Goal: Task Accomplishment & Management: Manage account settings

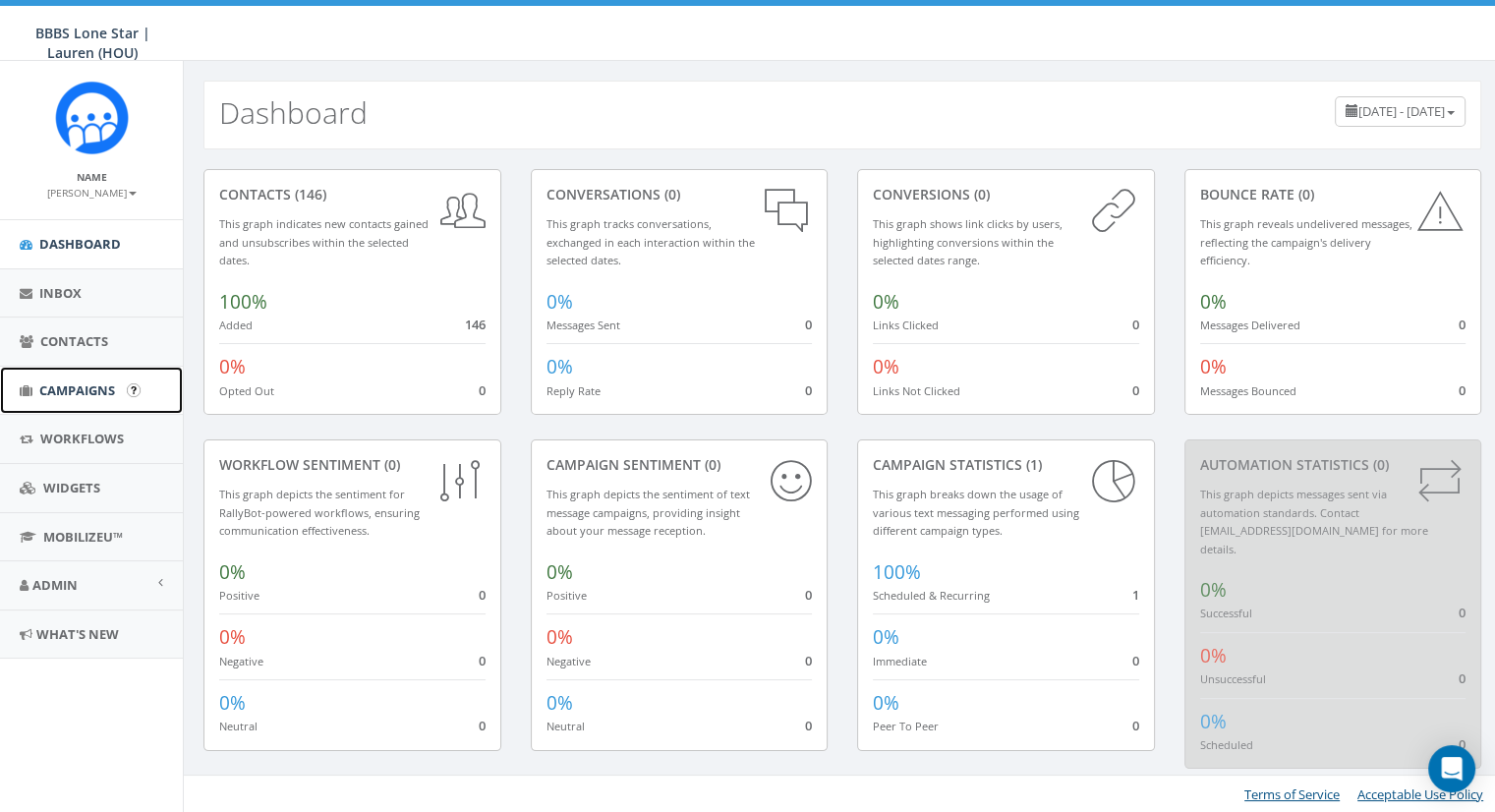
click at [53, 400] on link "Campaigns" at bounding box center [91, 390] width 183 height 49
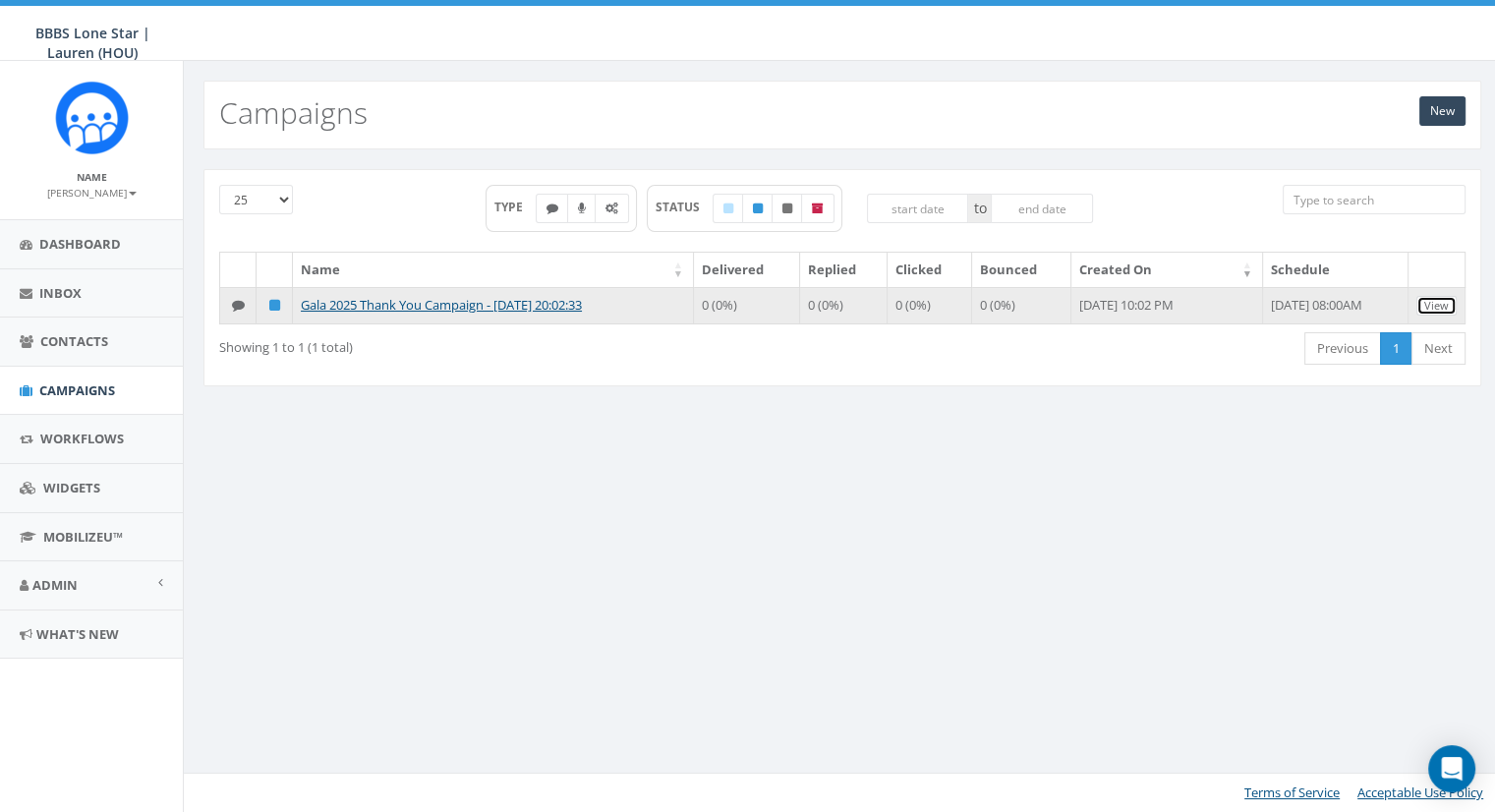
click at [1437, 300] on link "View" at bounding box center [1436, 306] width 41 height 21
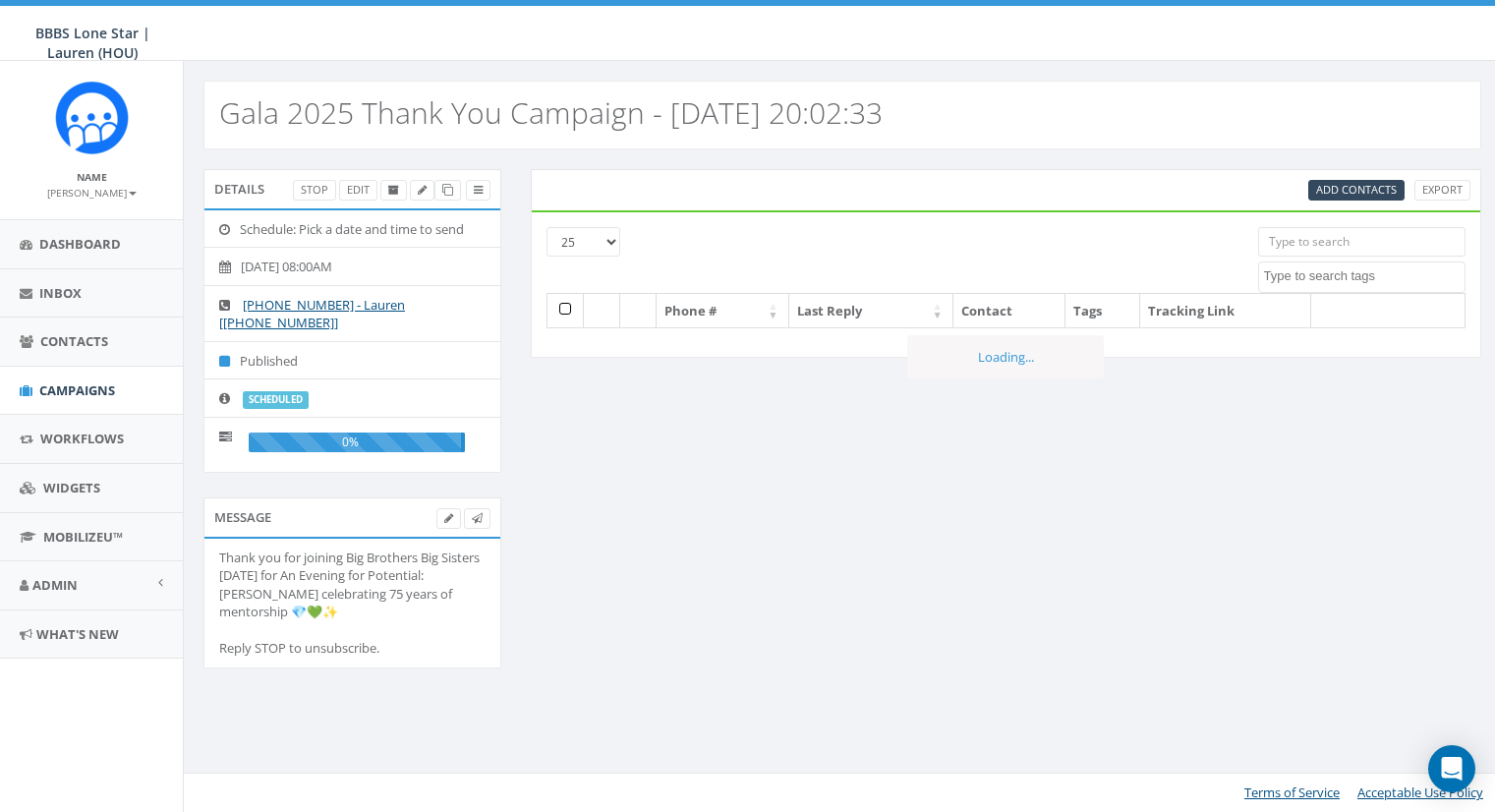
select select
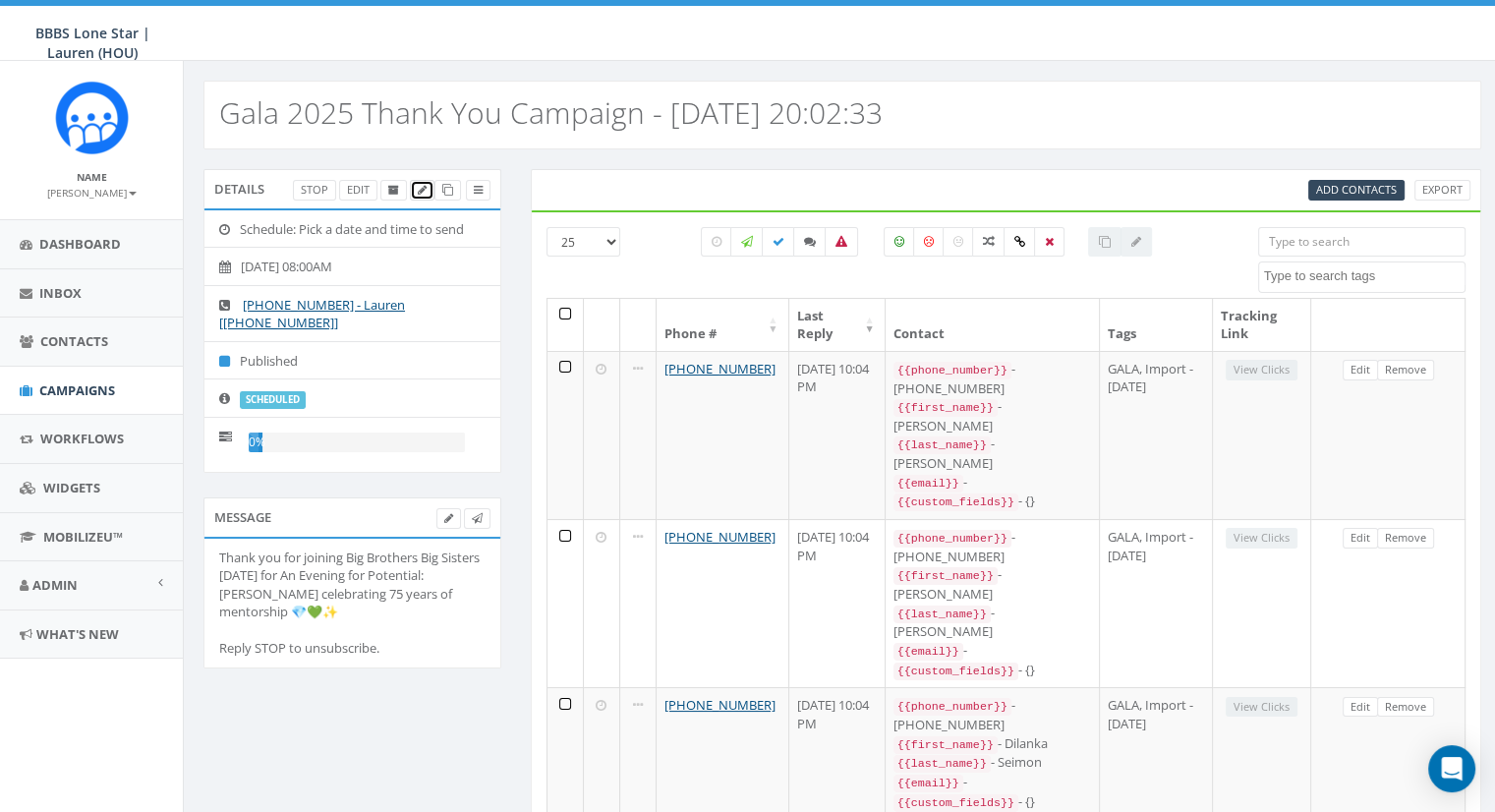
click at [425, 185] on icon at bounding box center [422, 190] width 9 height 11
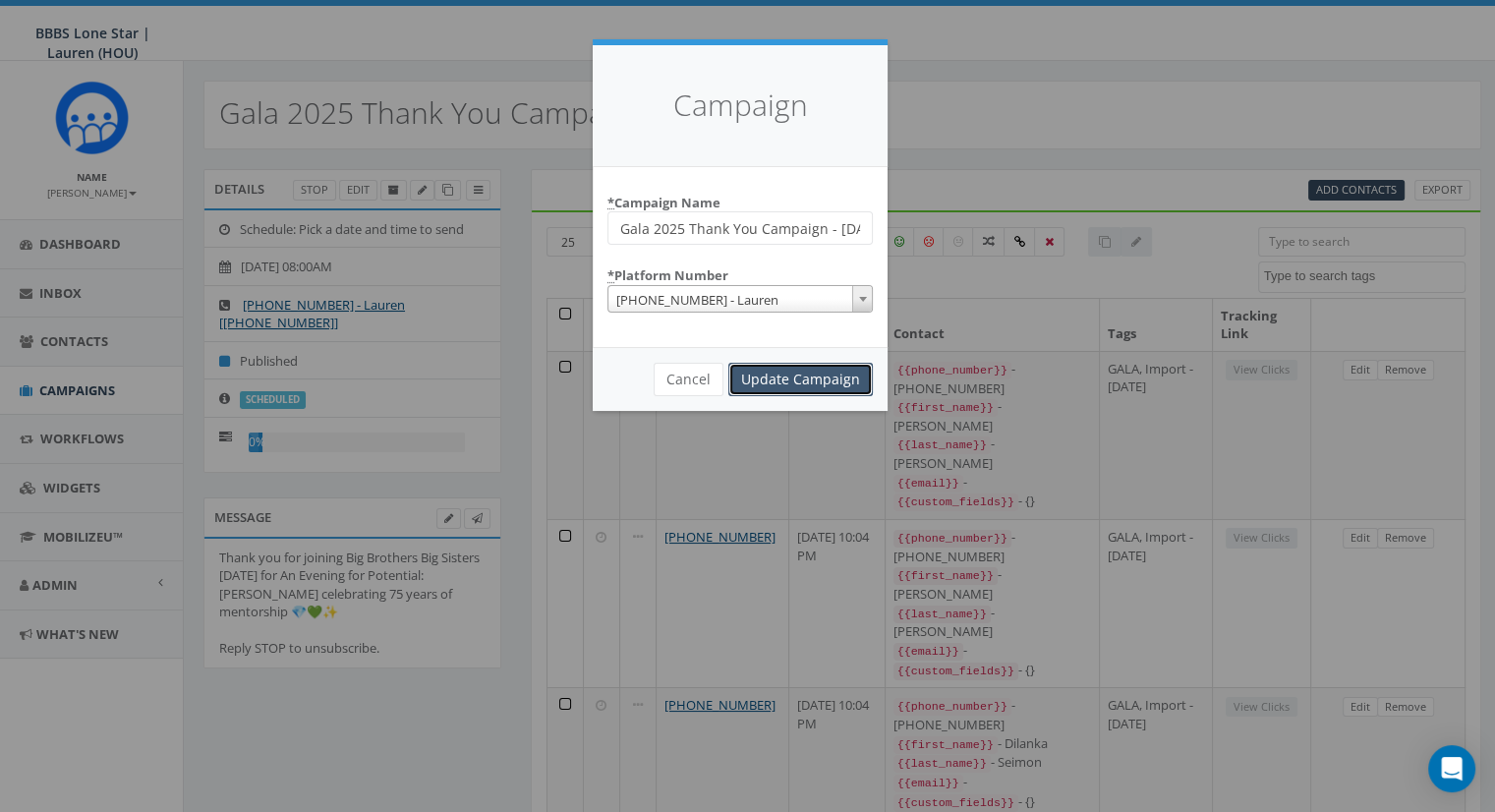
click at [754, 386] on input "Update Campaign" at bounding box center [801, 379] width 145 height 34
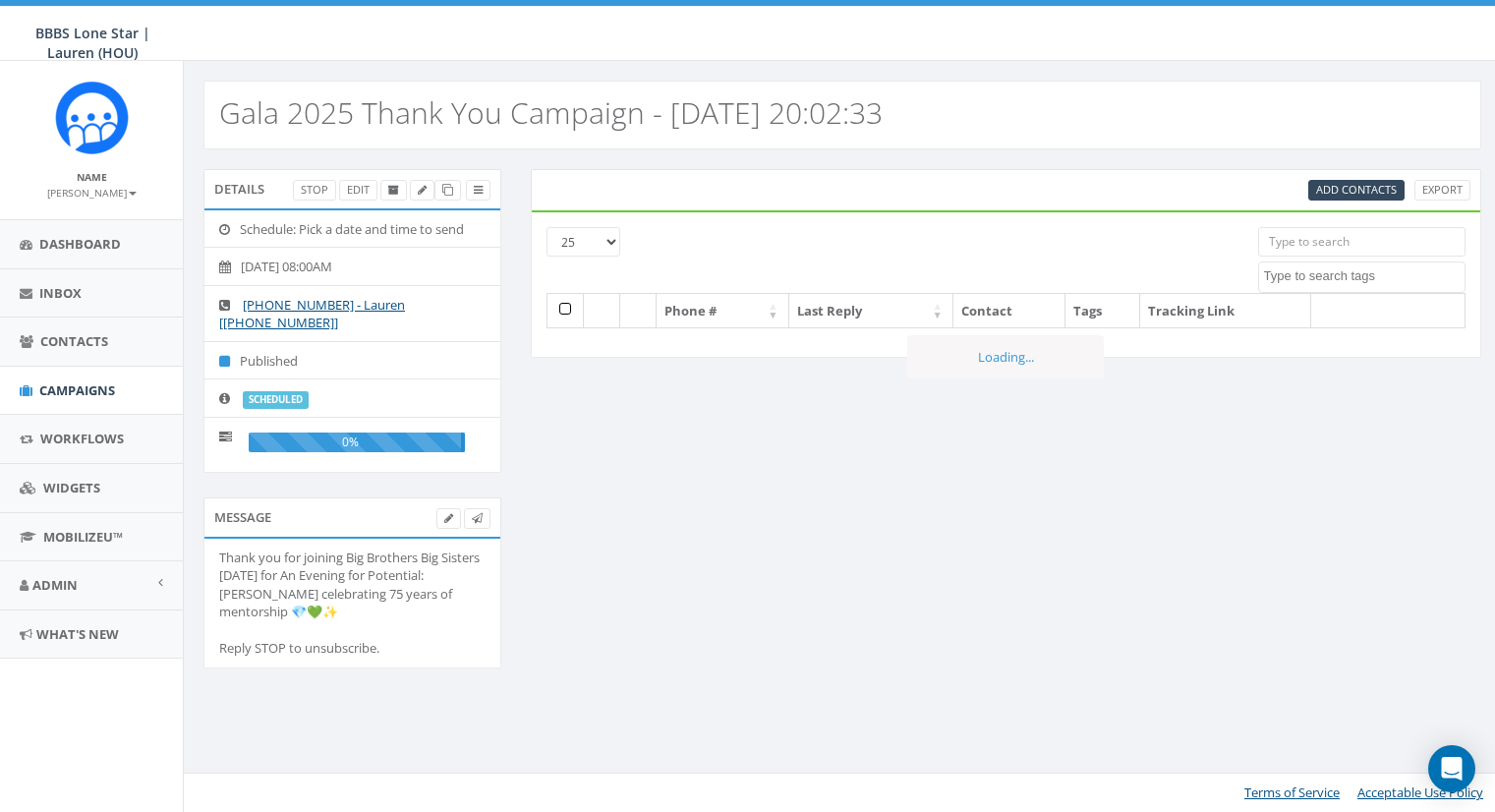
select select
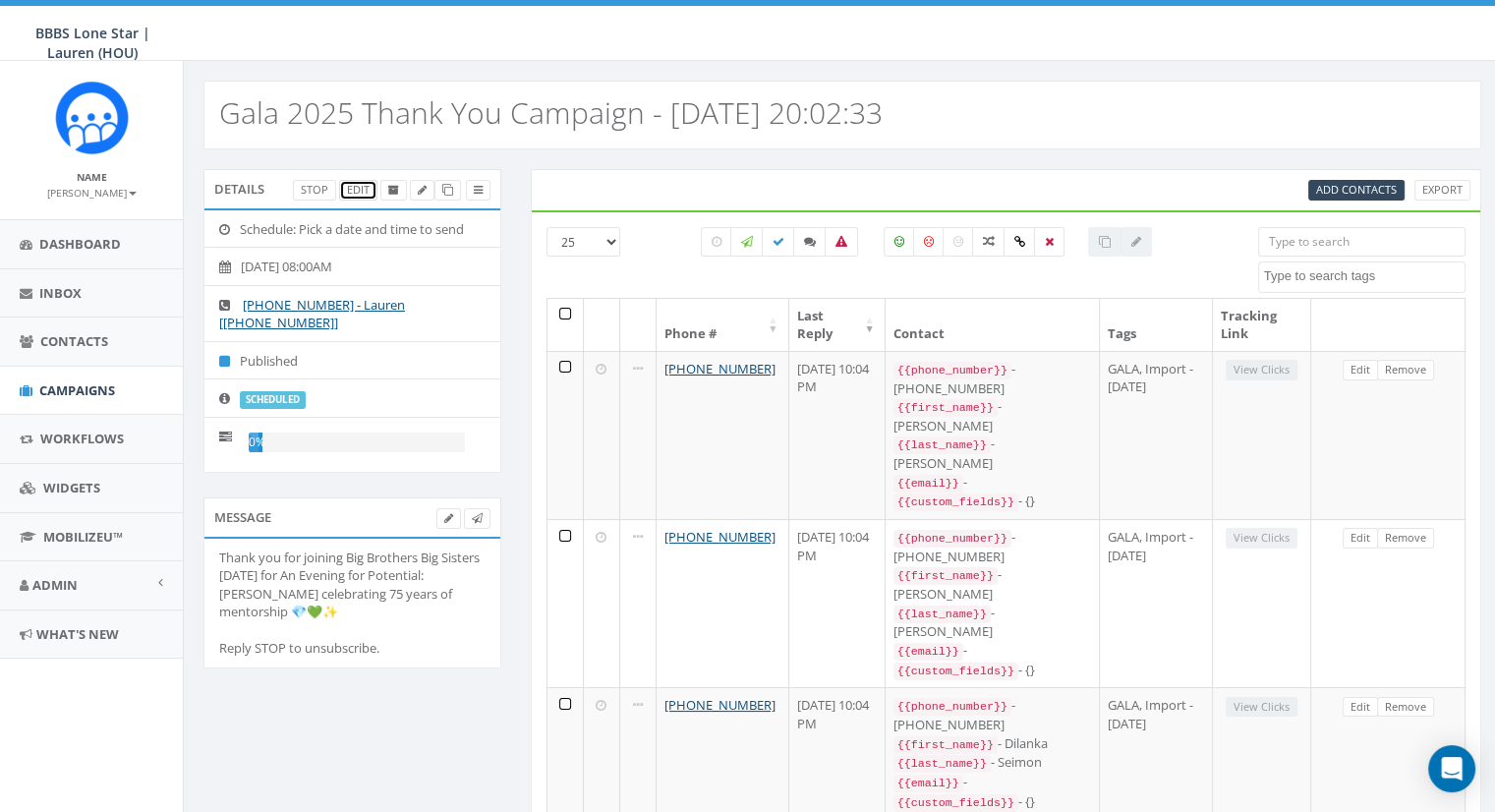
click at [350, 194] on link "Edit" at bounding box center [358, 190] width 39 height 21
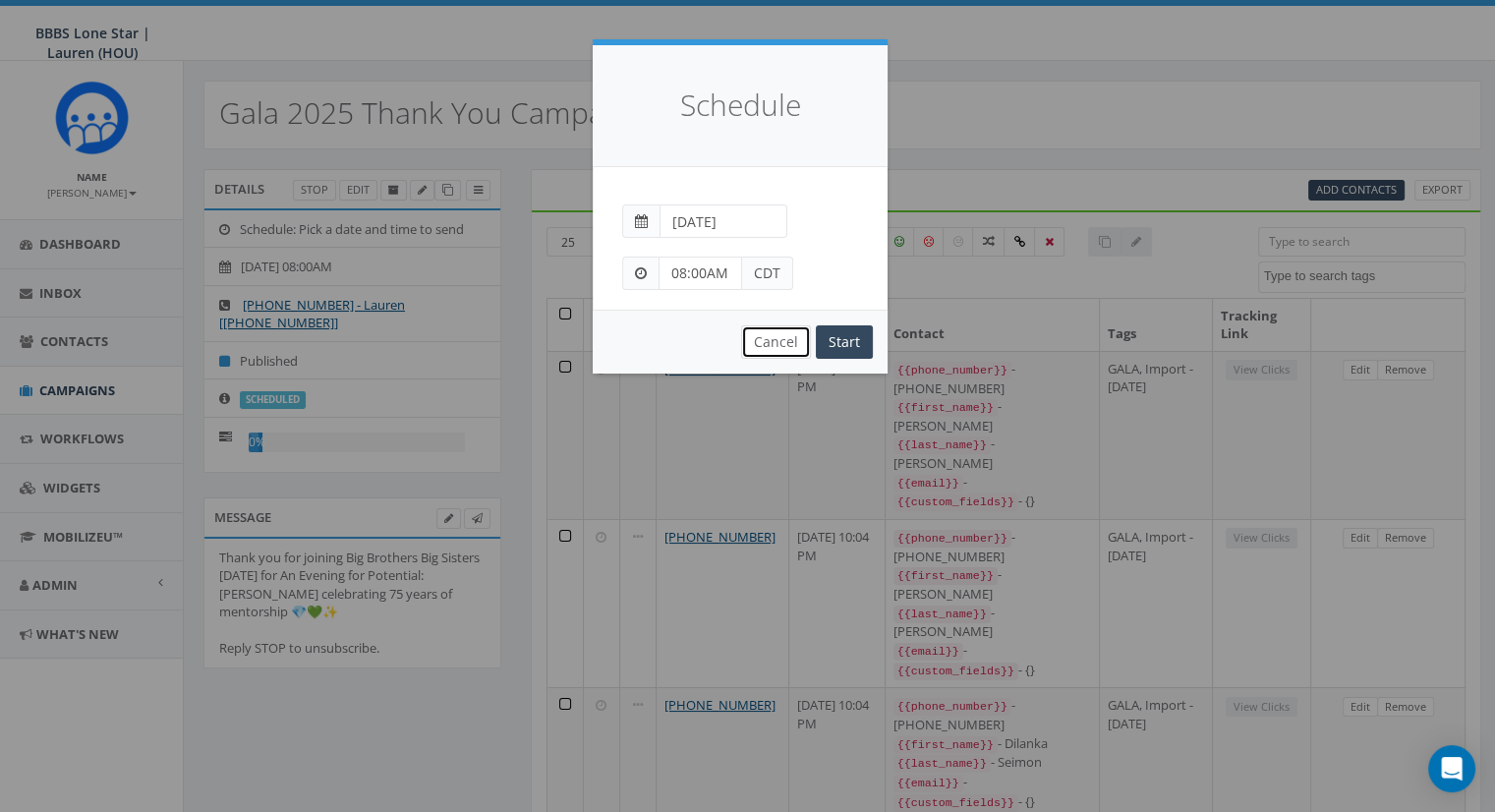
click at [783, 343] on button "Cancel" at bounding box center [776, 342] width 69 height 34
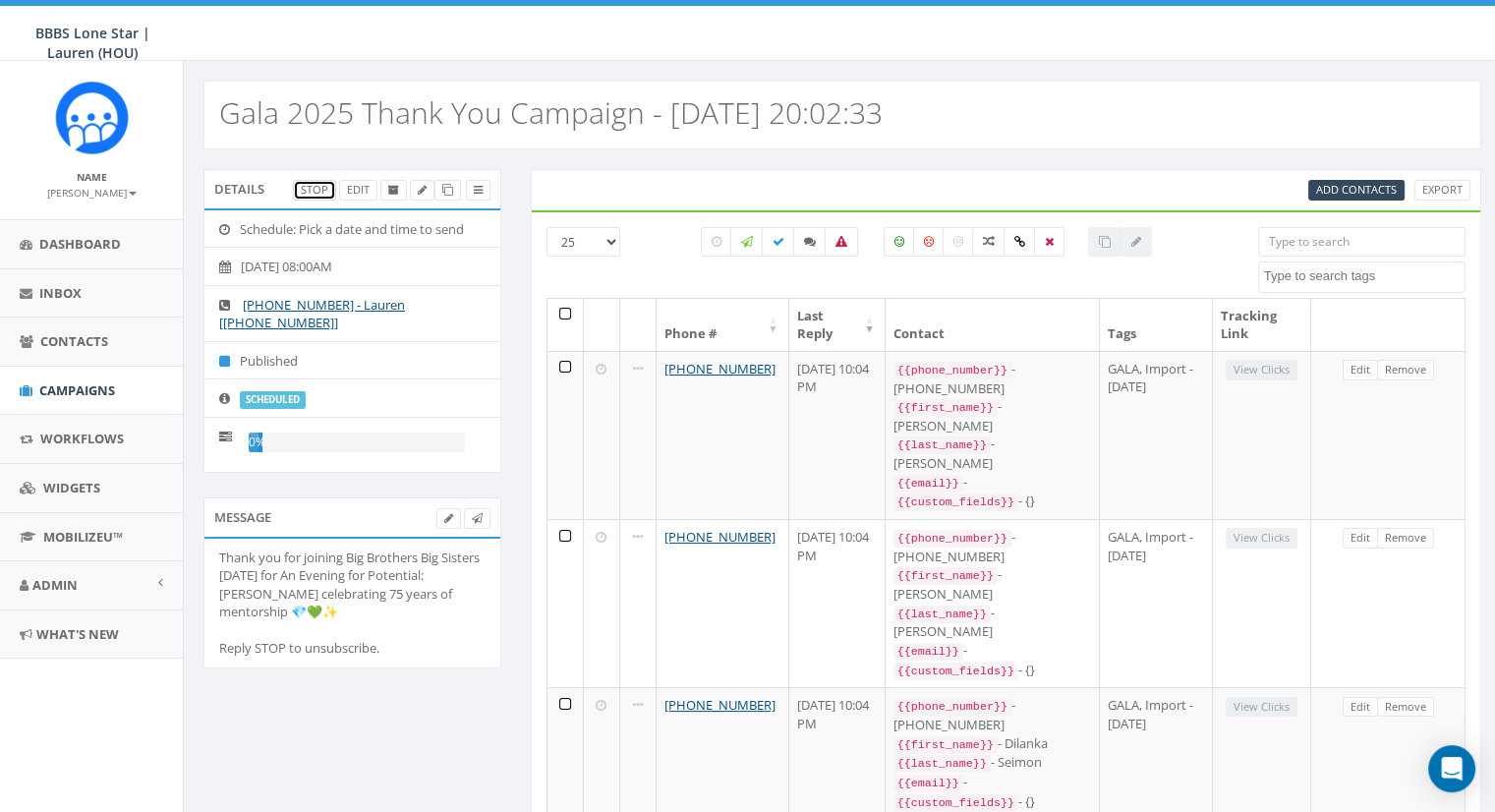
click at [319, 187] on link "Stop" at bounding box center [315, 190] width 44 height 21
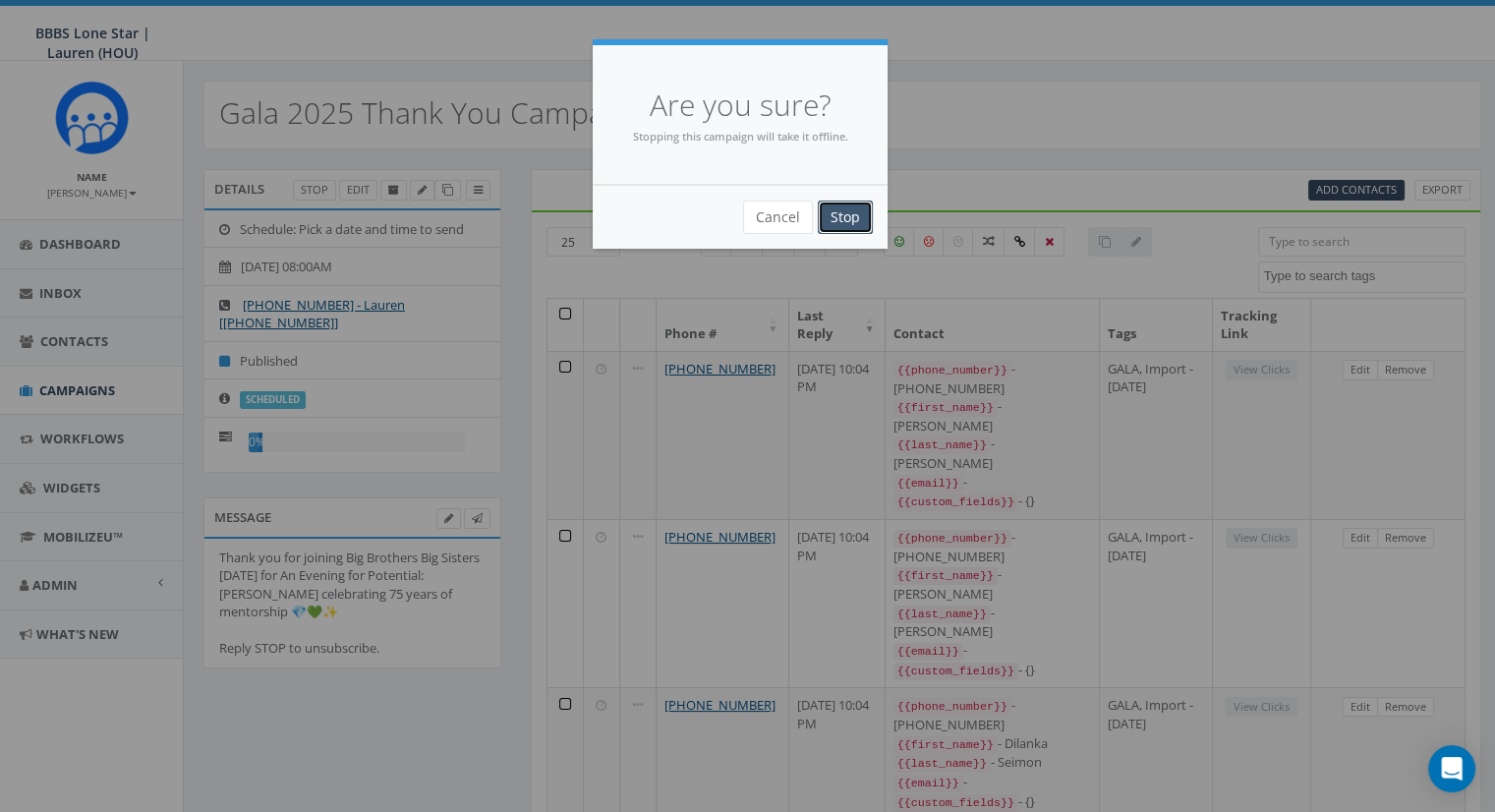
click at [853, 216] on input "Stop" at bounding box center [845, 217] width 55 height 34
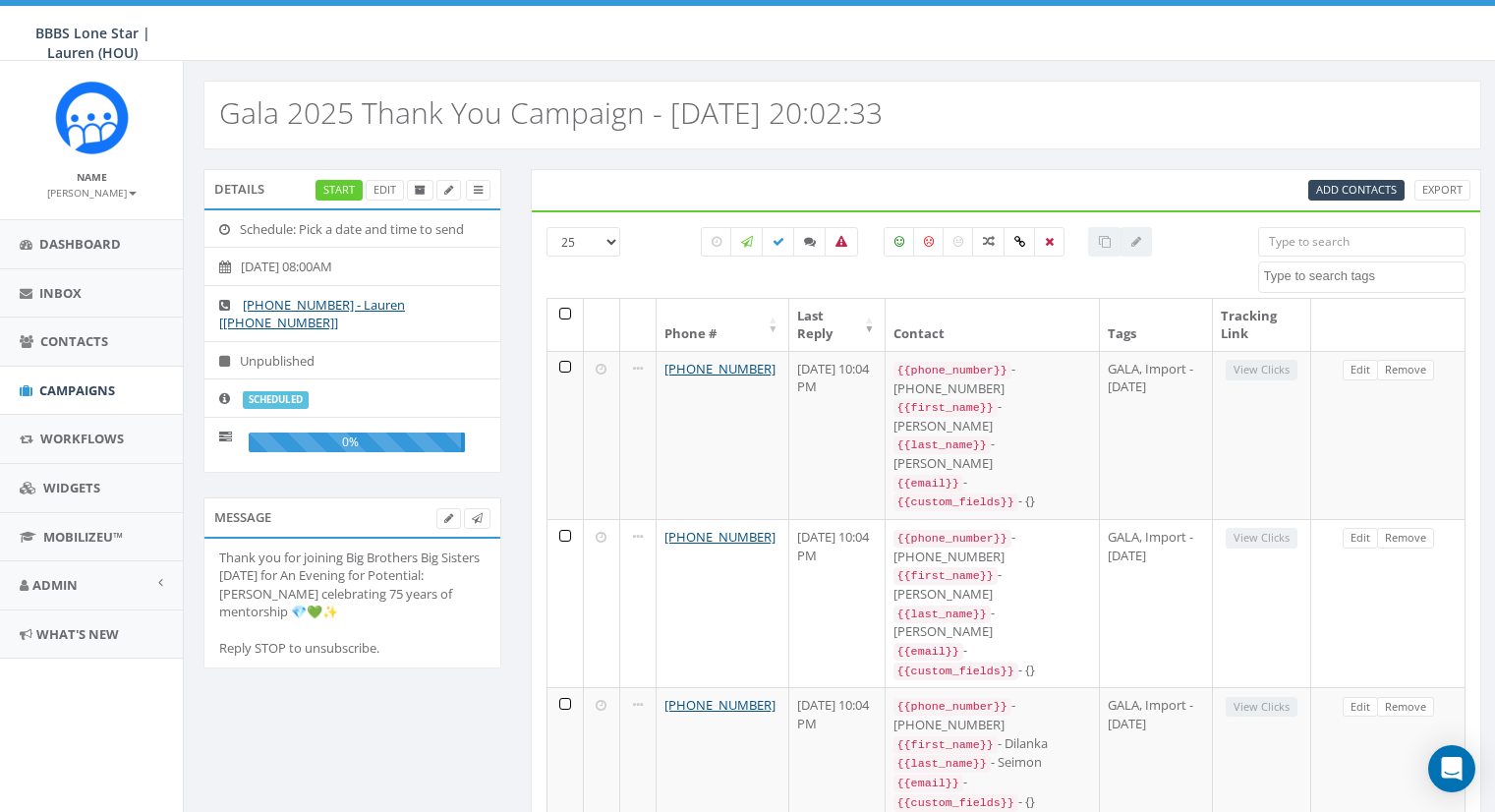
select select
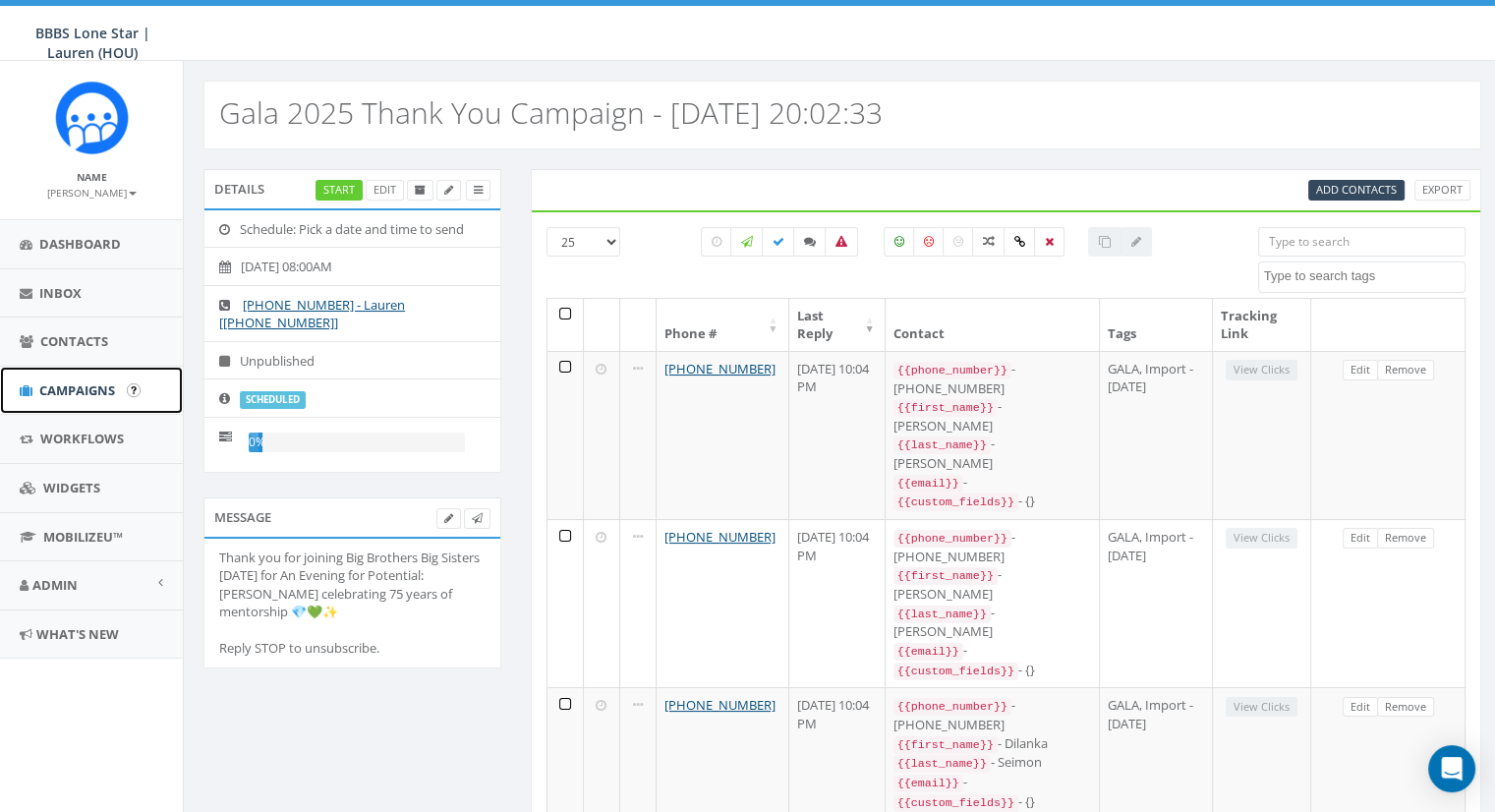
click at [42, 401] on link "Campaigns" at bounding box center [91, 390] width 183 height 49
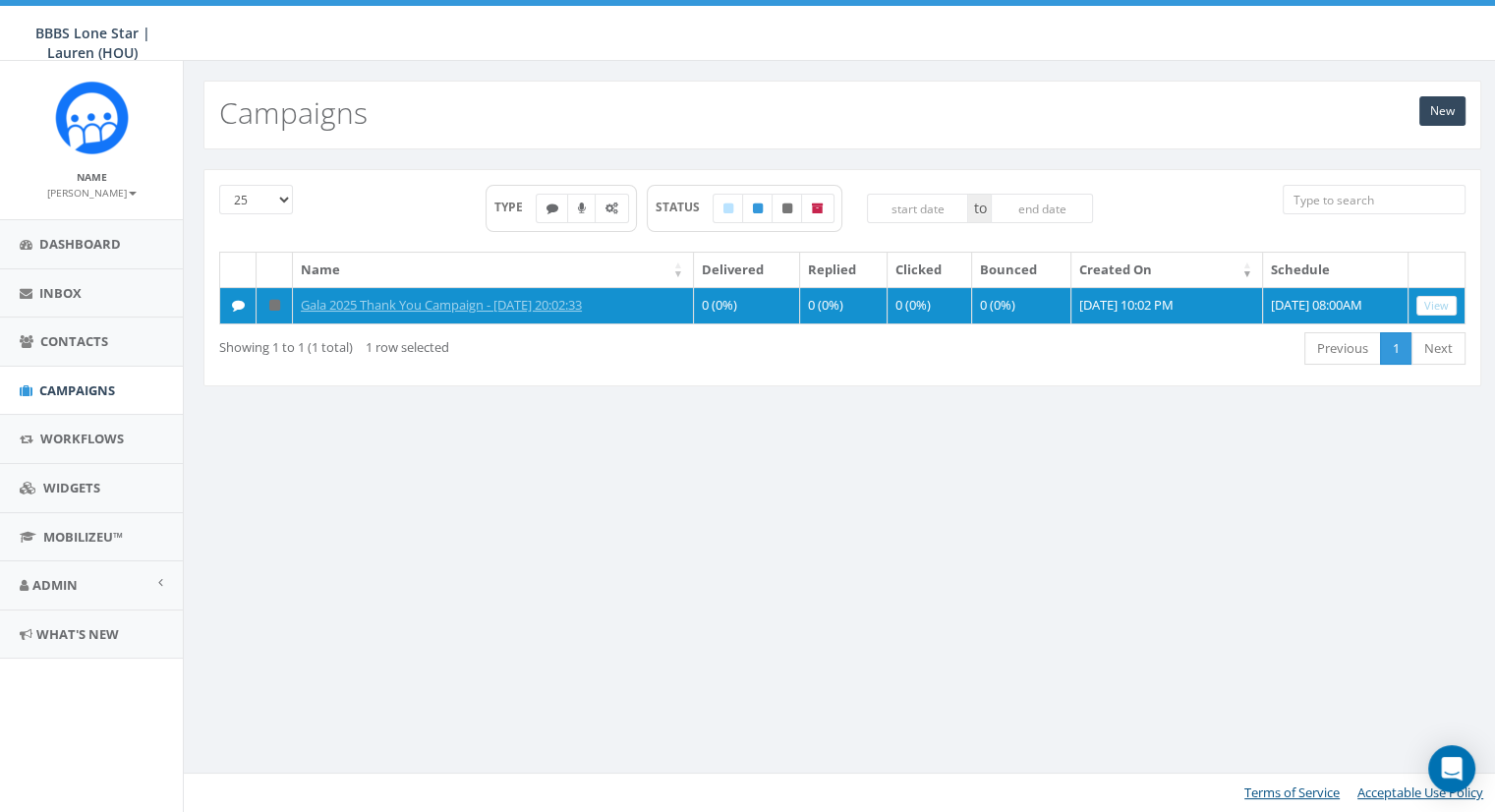
click at [613, 518] on div "New Campaigns 25 50 100 TYPE STATUS to Name Delivered Replied Clicked Bounced C…" at bounding box center [842, 436] width 1318 height 751
click at [942, 488] on div "New Campaigns 25 50 100 TYPE STATUS to Name Delivered Replied Clicked Bounced C…" at bounding box center [842, 436] width 1318 height 751
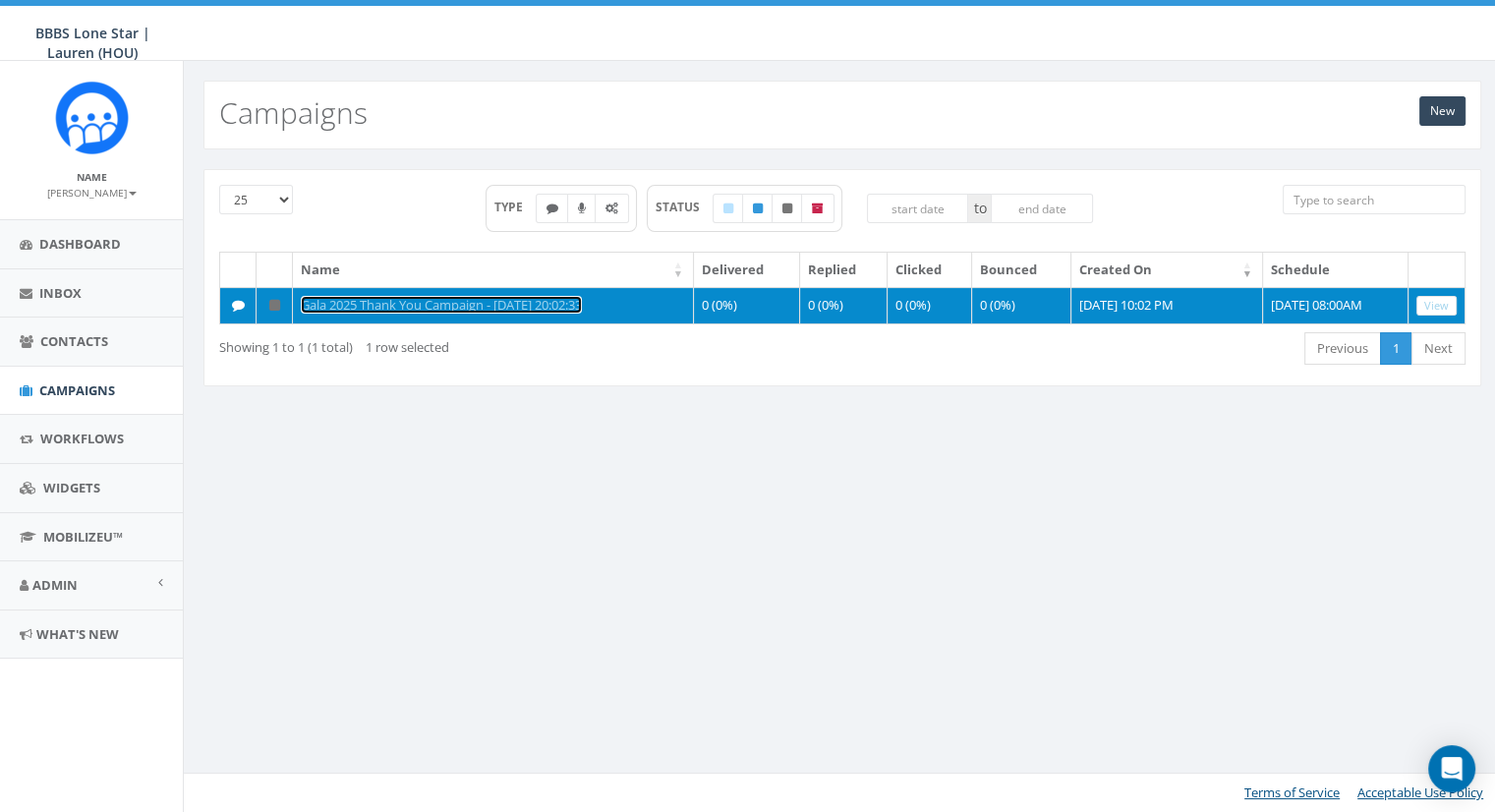
click at [391, 306] on link "Gala 2025 Thank You Campaign - [DATE] 20:02:33" at bounding box center [441, 305] width 281 height 18
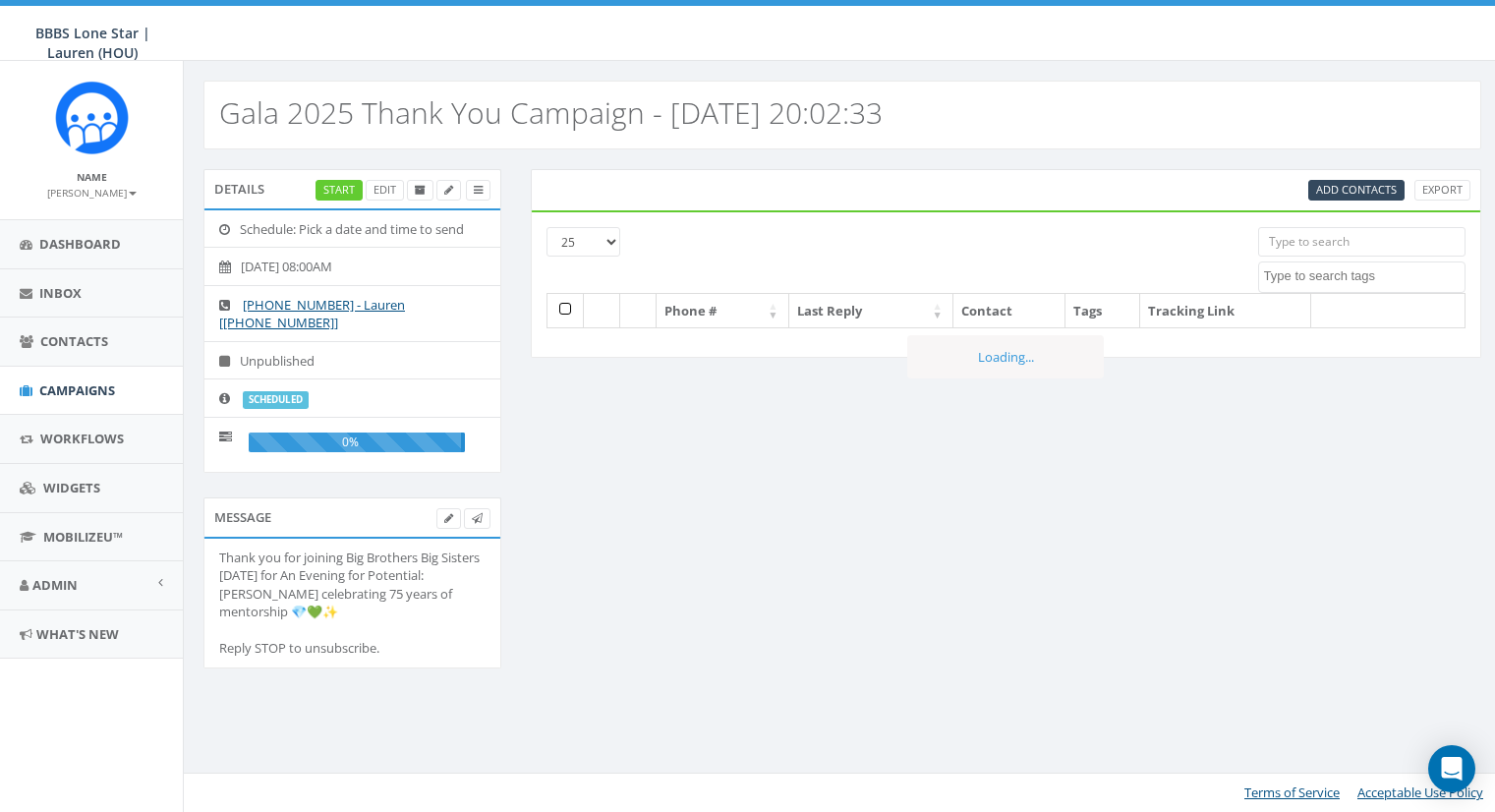
select select
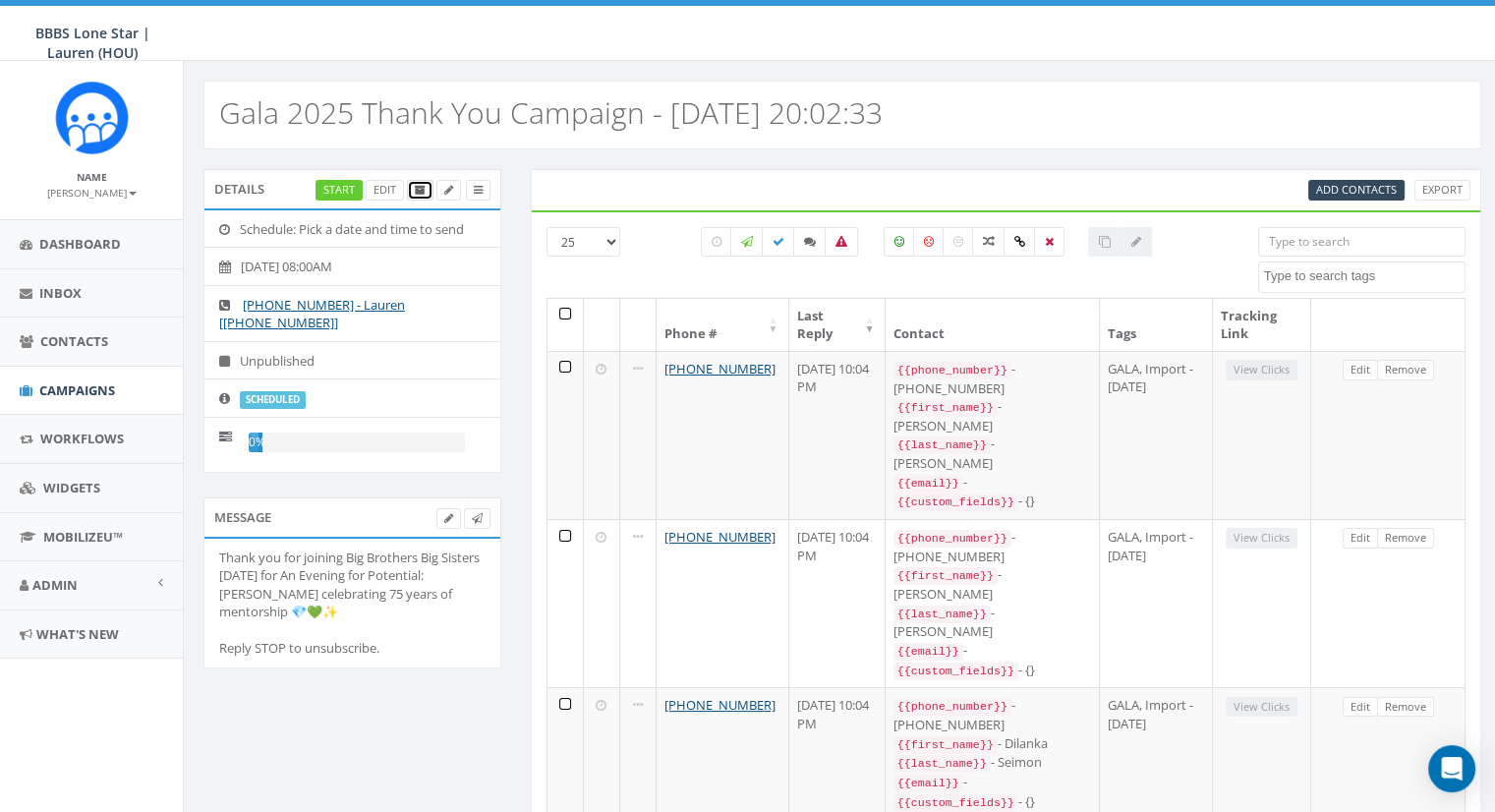
click at [421, 190] on icon at bounding box center [420, 190] width 11 height 11
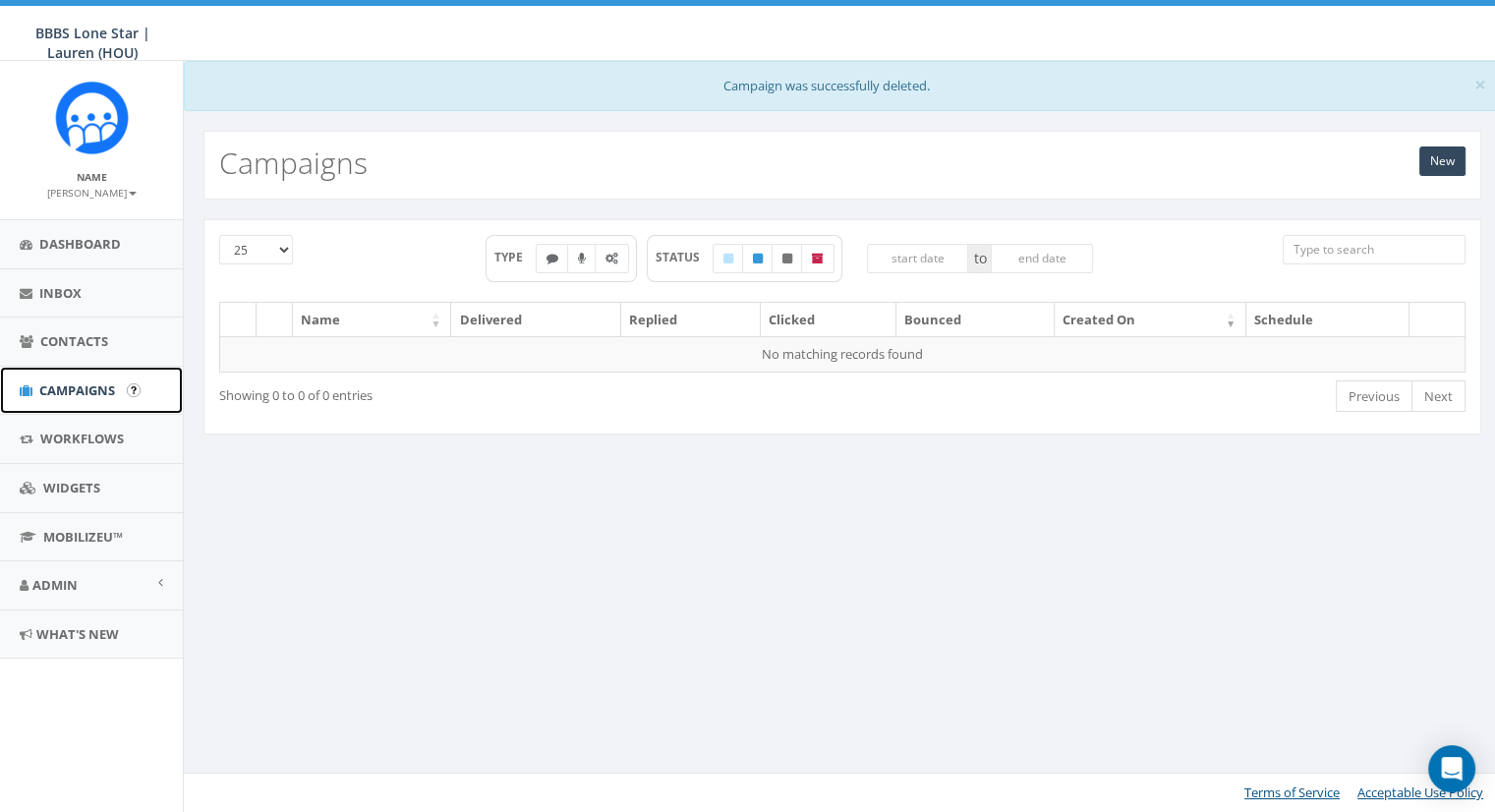
click at [38, 388] on link "Campaigns" at bounding box center [91, 390] width 183 height 49
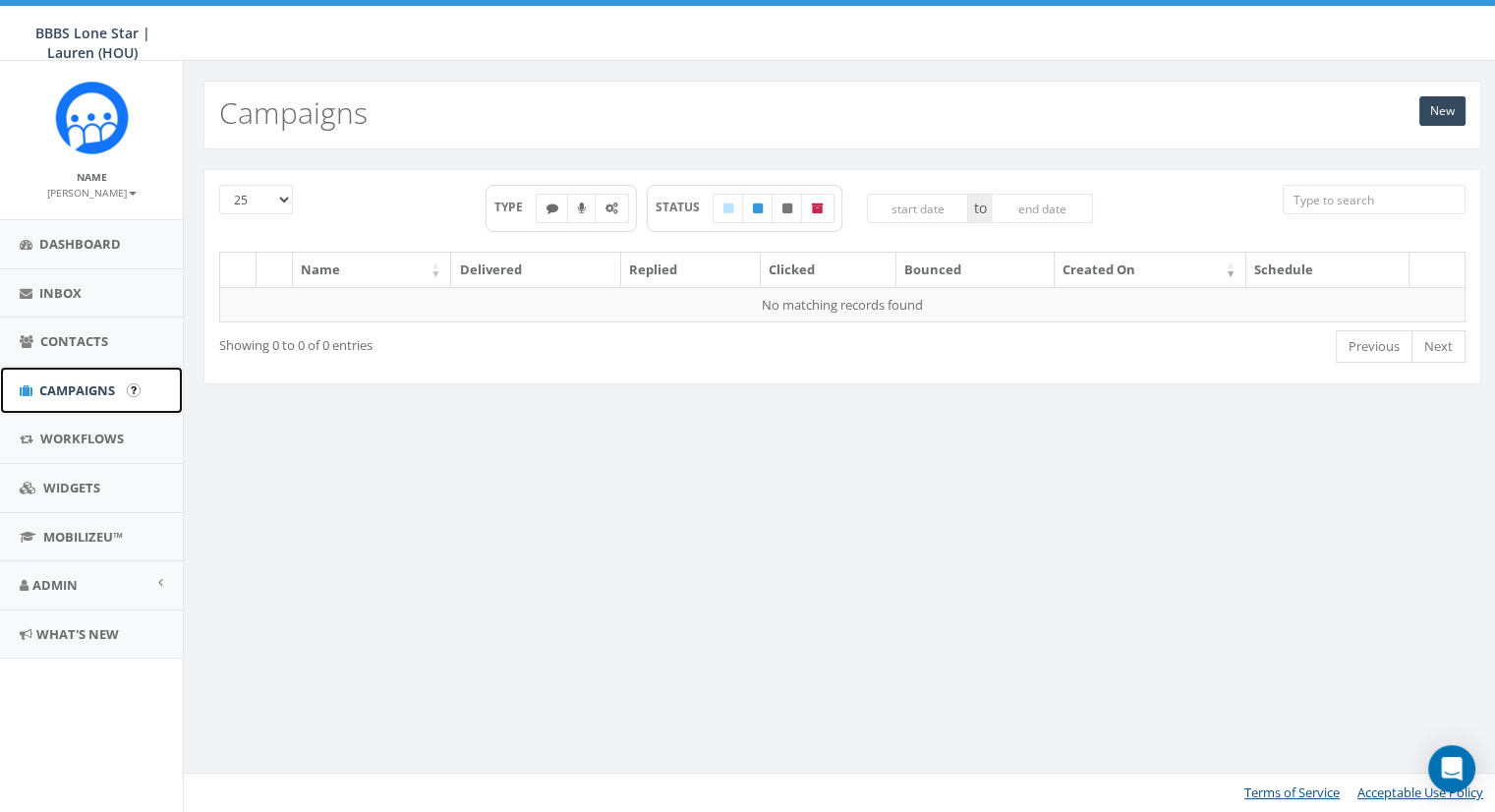
click at [74, 373] on link "Campaigns" at bounding box center [91, 390] width 183 height 49
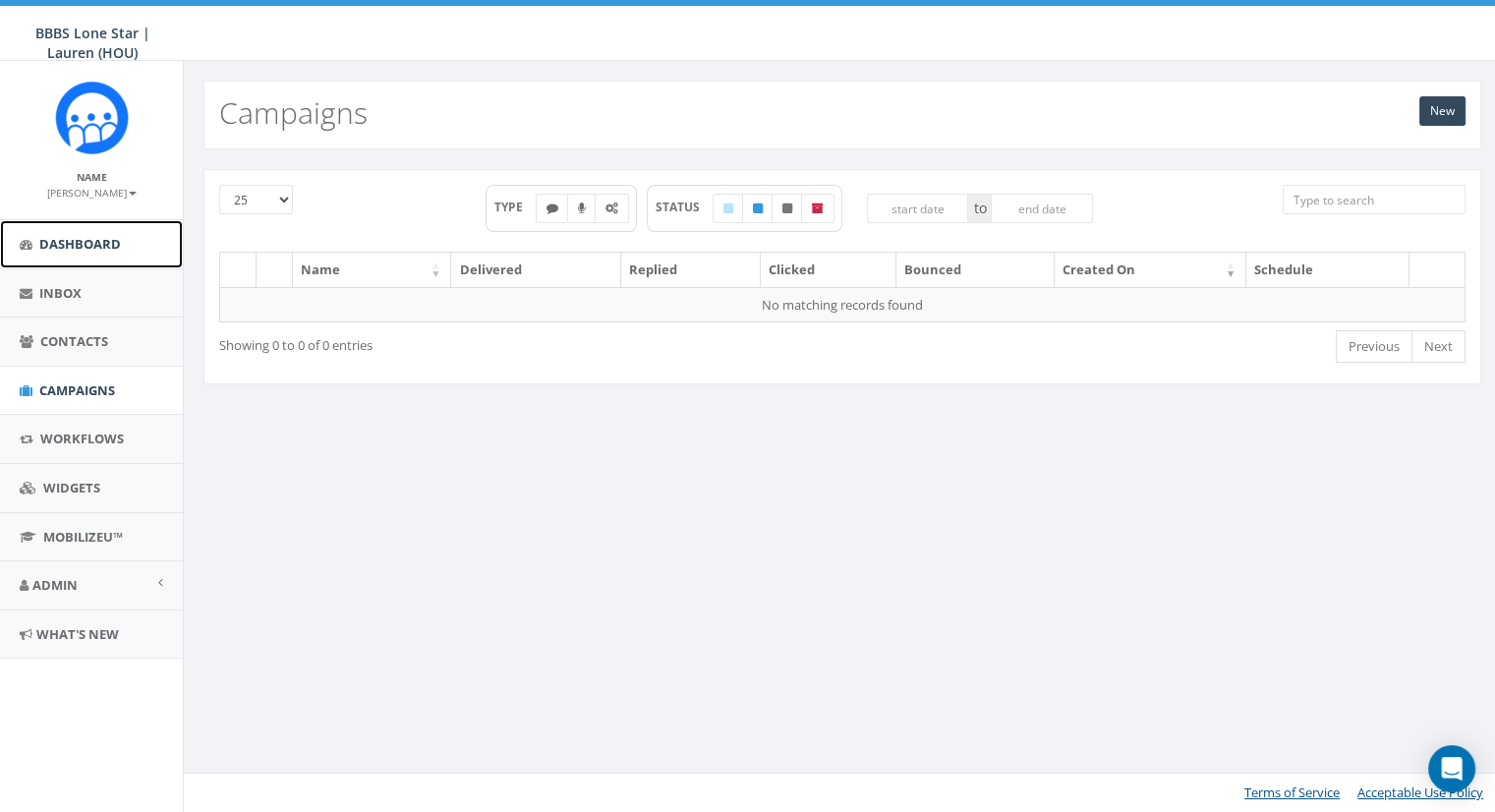
click at [46, 240] on span "Dashboard" at bounding box center [80, 244] width 81 height 18
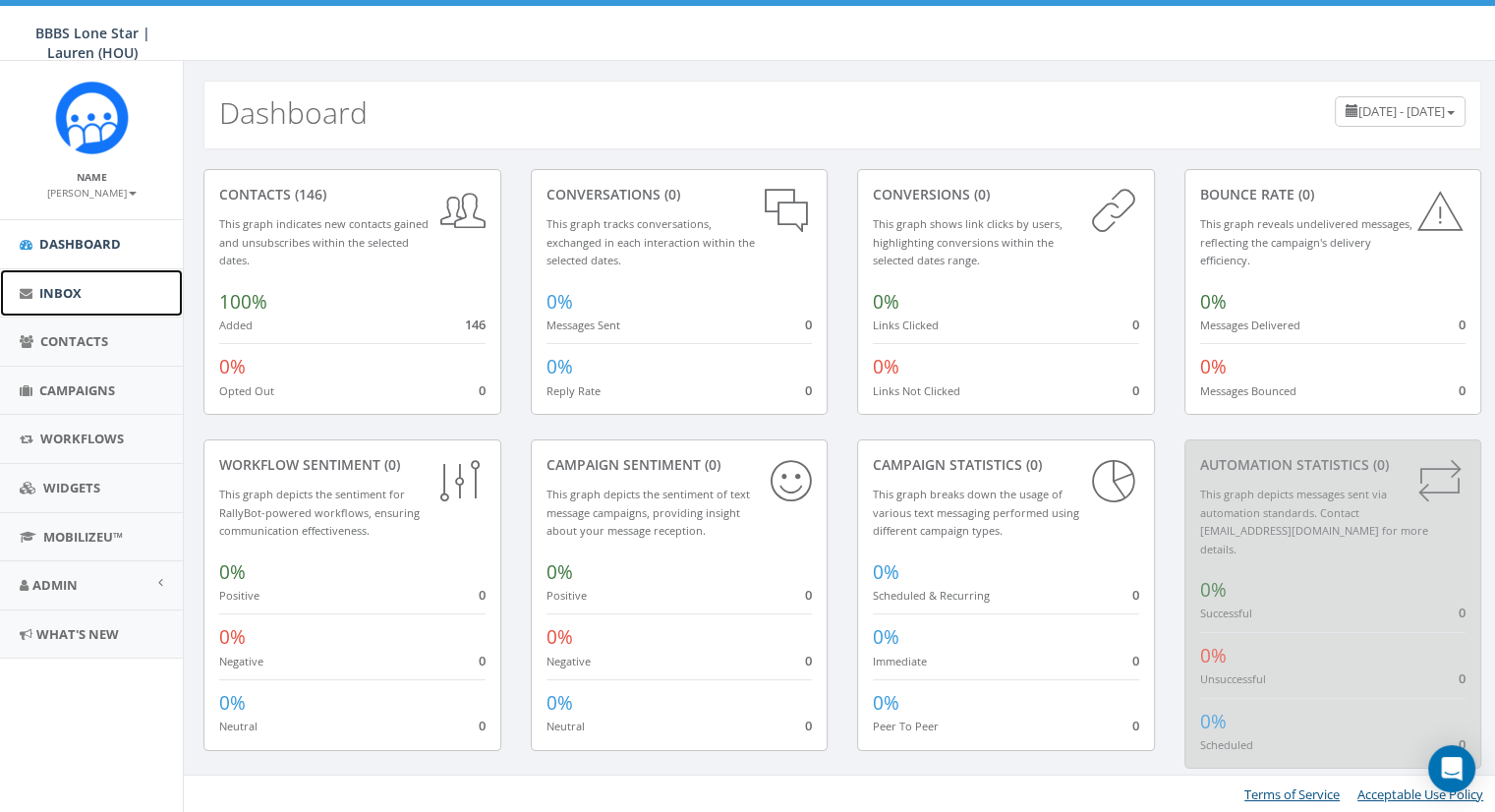
click at [67, 295] on span "Inbox" at bounding box center [61, 293] width 43 height 18
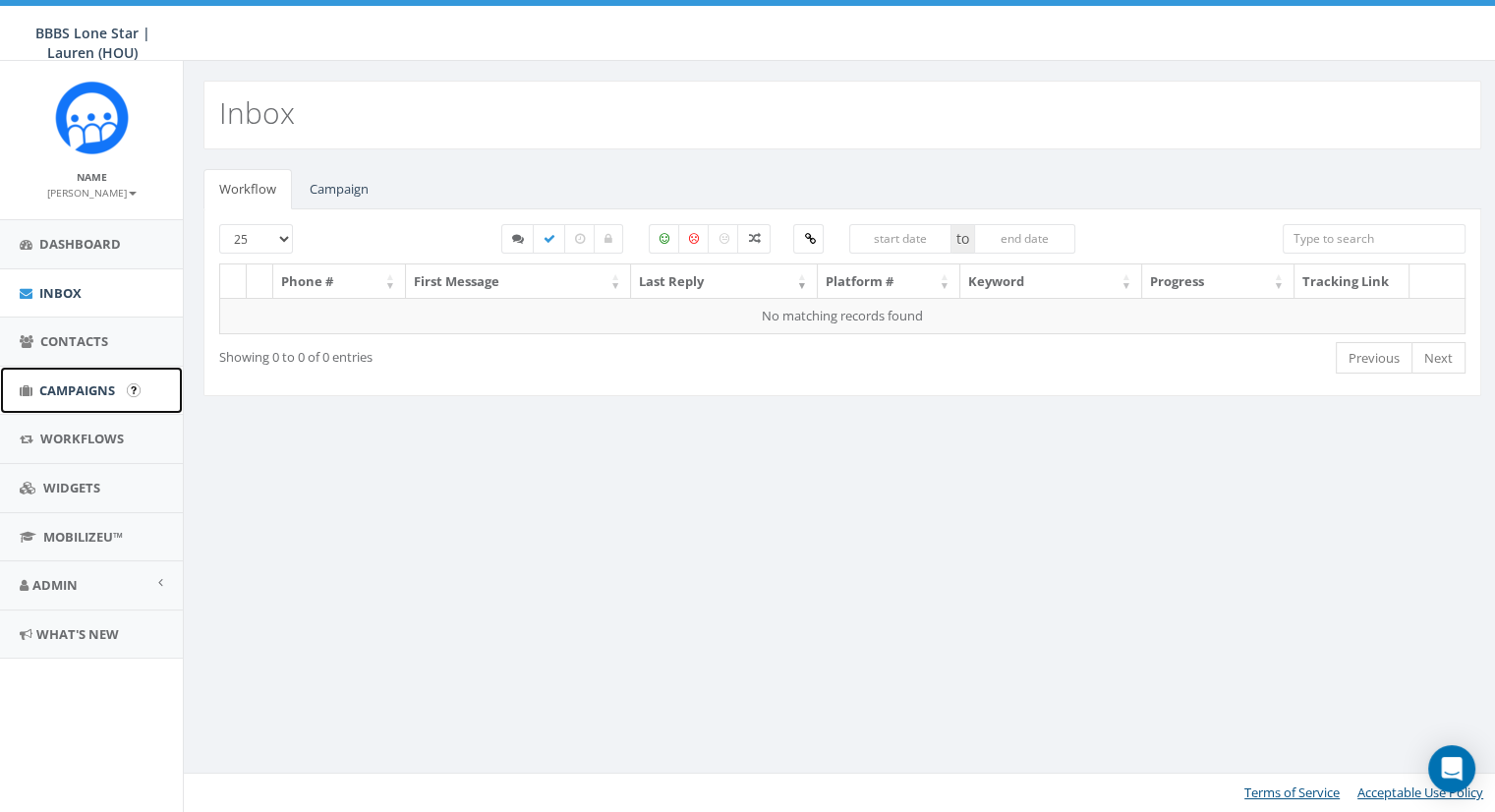
click at [74, 383] on span "Campaigns" at bounding box center [77, 390] width 75 height 18
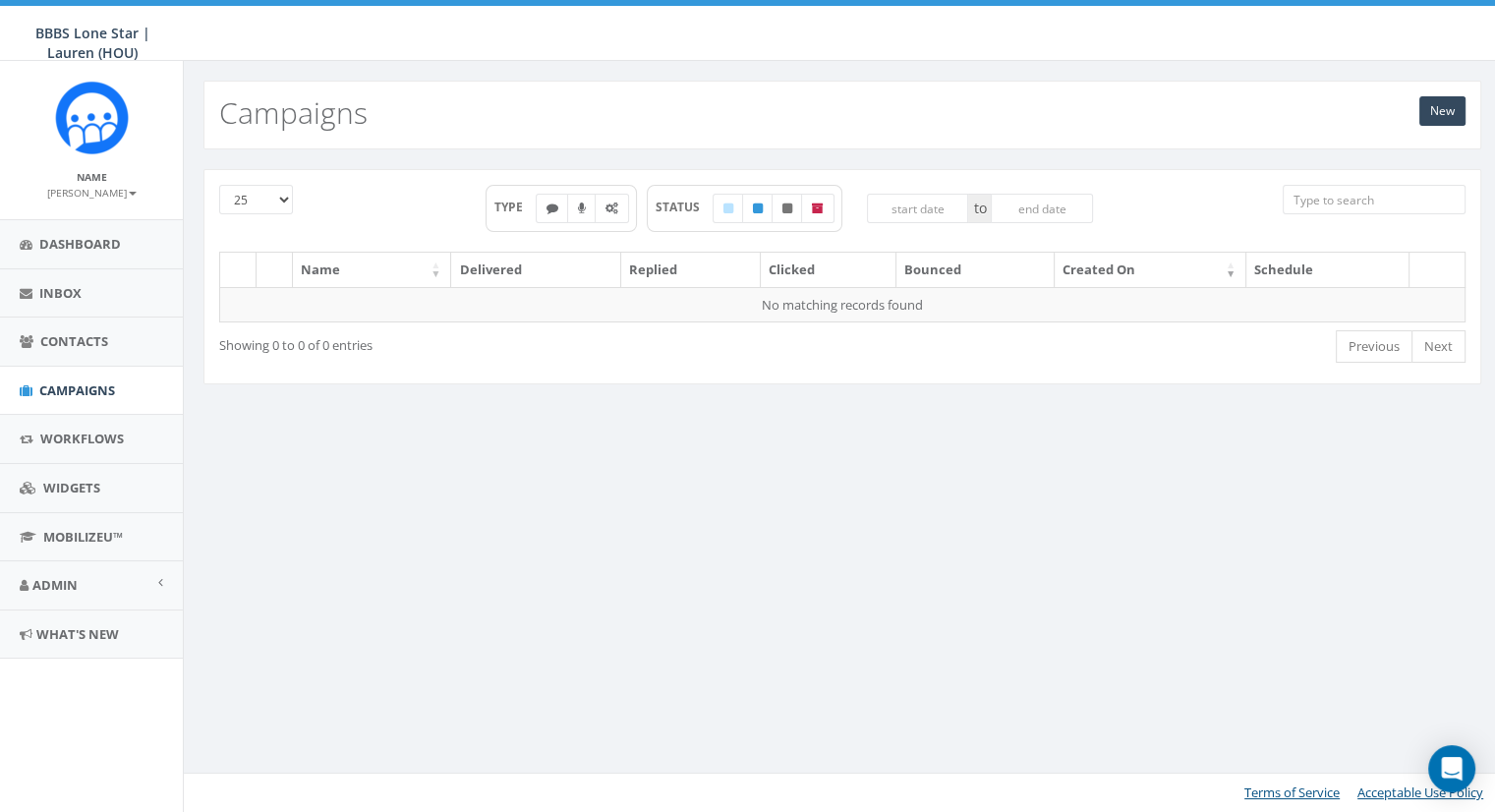
click at [286, 203] on select "25 50 100" at bounding box center [256, 200] width 73 height 30
click at [814, 205] on icon at bounding box center [818, 208] width 12 height 12
checkbox input "true"
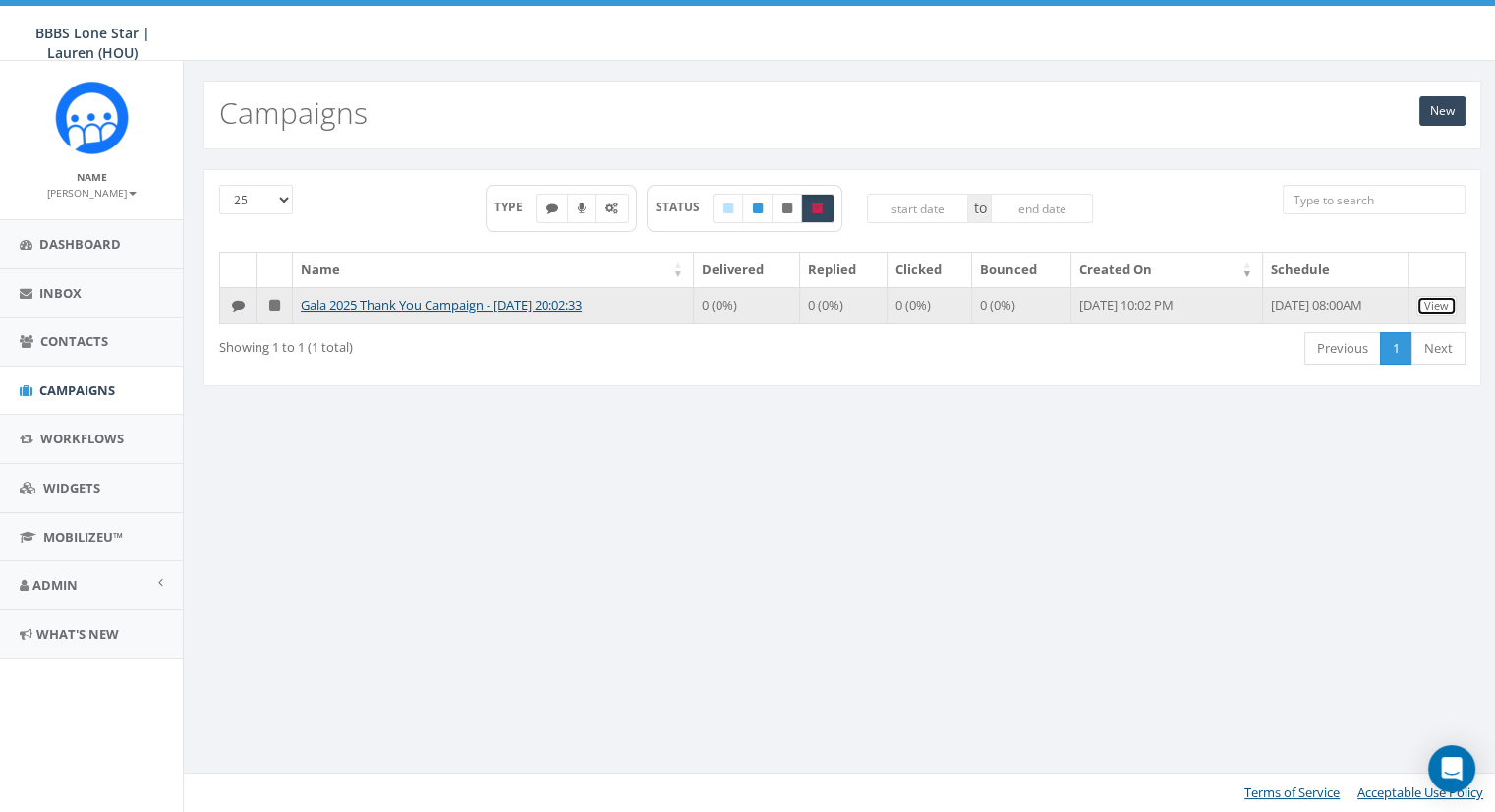
click at [1445, 305] on link "View" at bounding box center [1436, 306] width 41 height 21
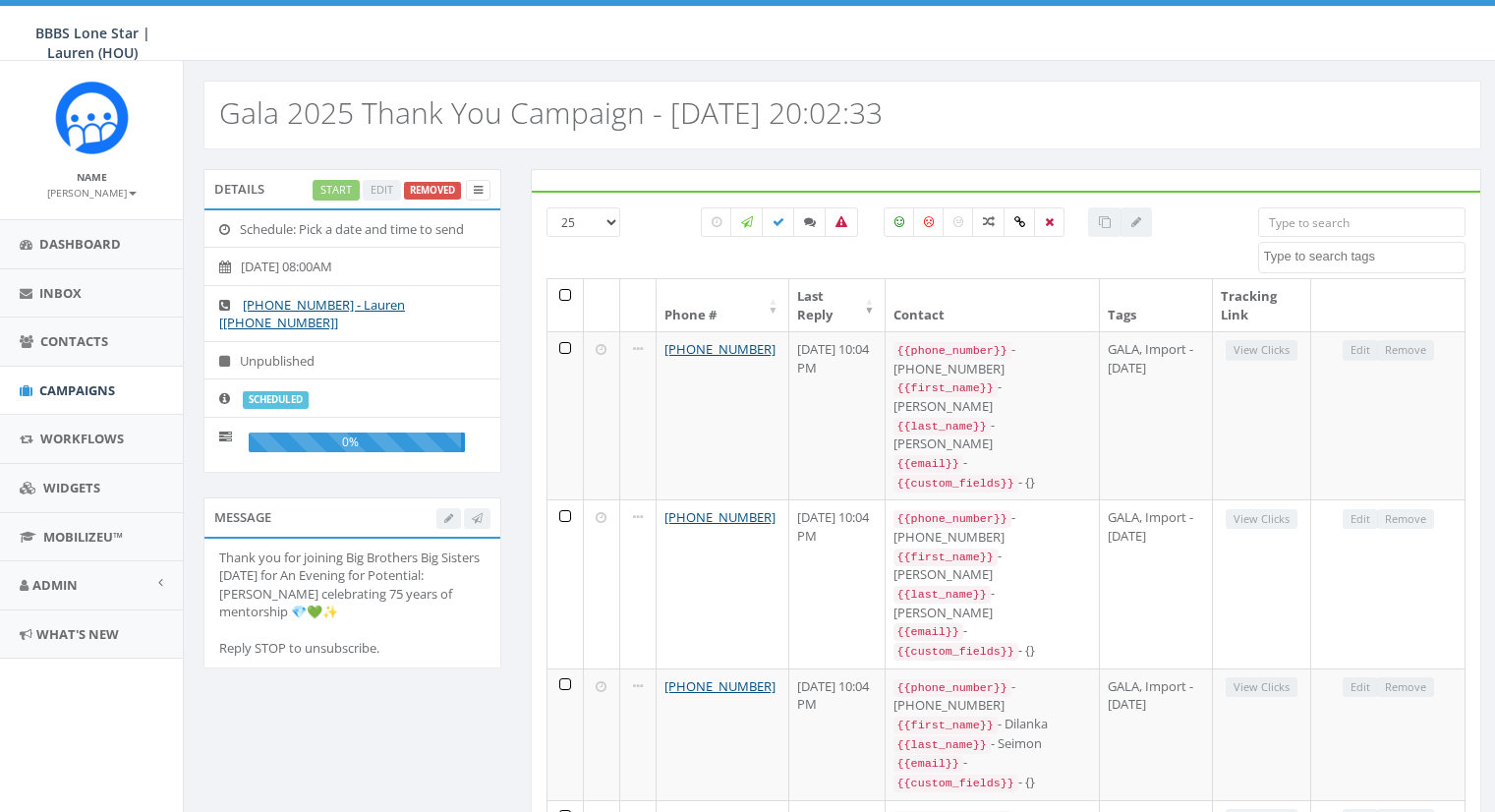
select select
click at [446, 192] on label "Removed" at bounding box center [432, 191] width 57 height 18
click at [482, 187] on link at bounding box center [477, 190] width 25 height 21
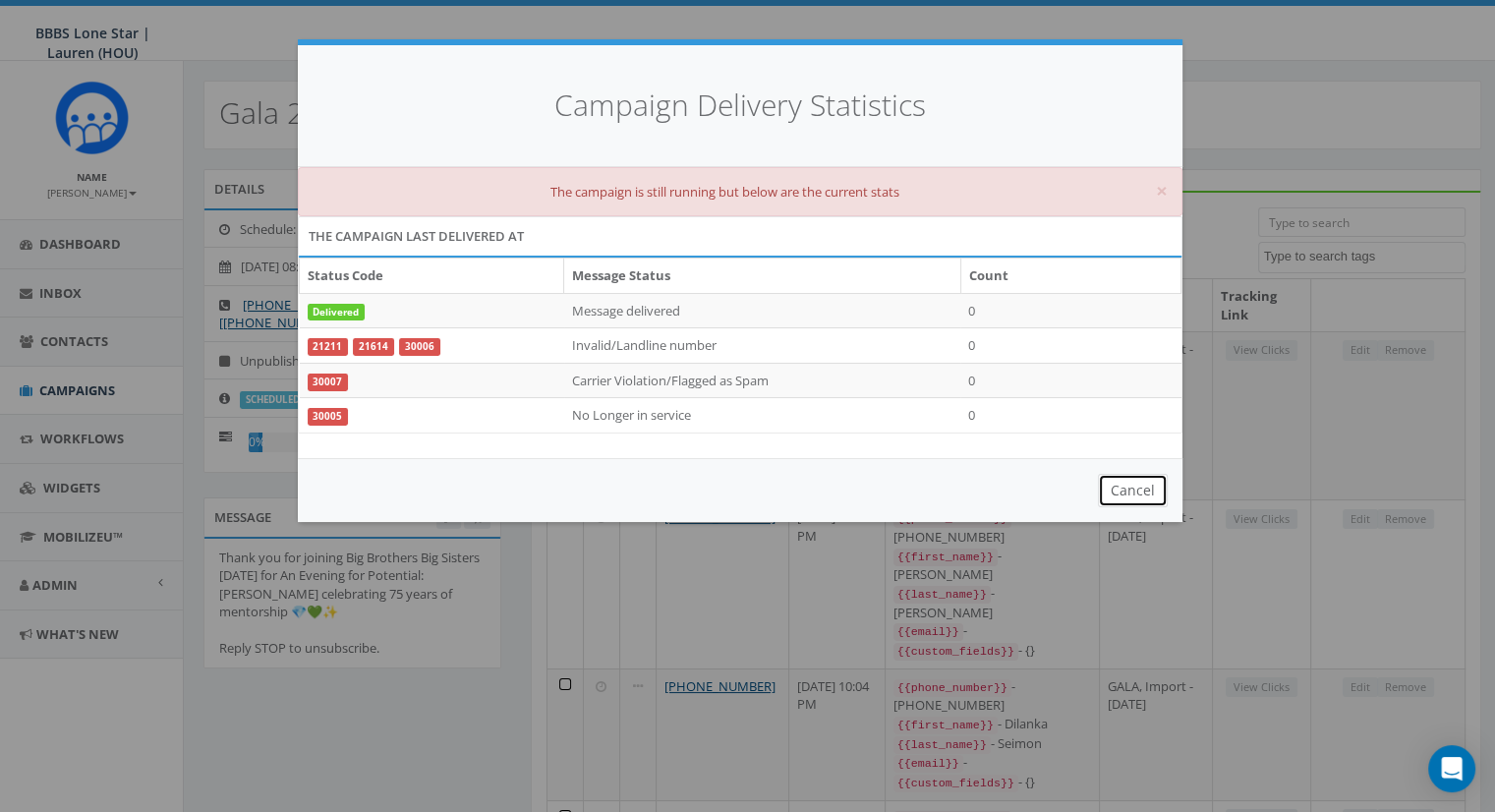
click at [1127, 488] on button "Cancel" at bounding box center [1133, 490] width 69 height 34
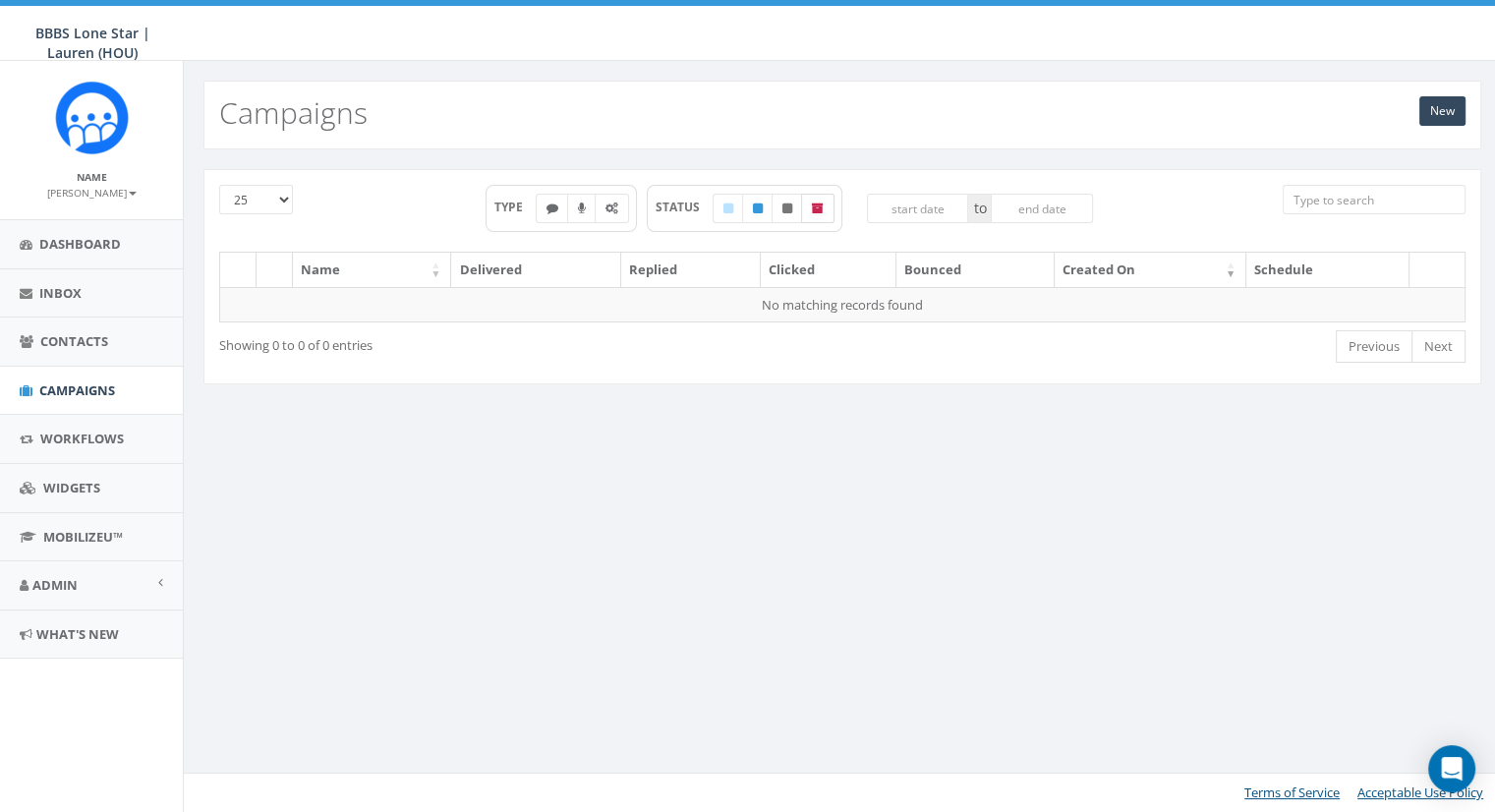
click at [814, 211] on icon at bounding box center [818, 208] width 12 height 12
checkbox input "true"
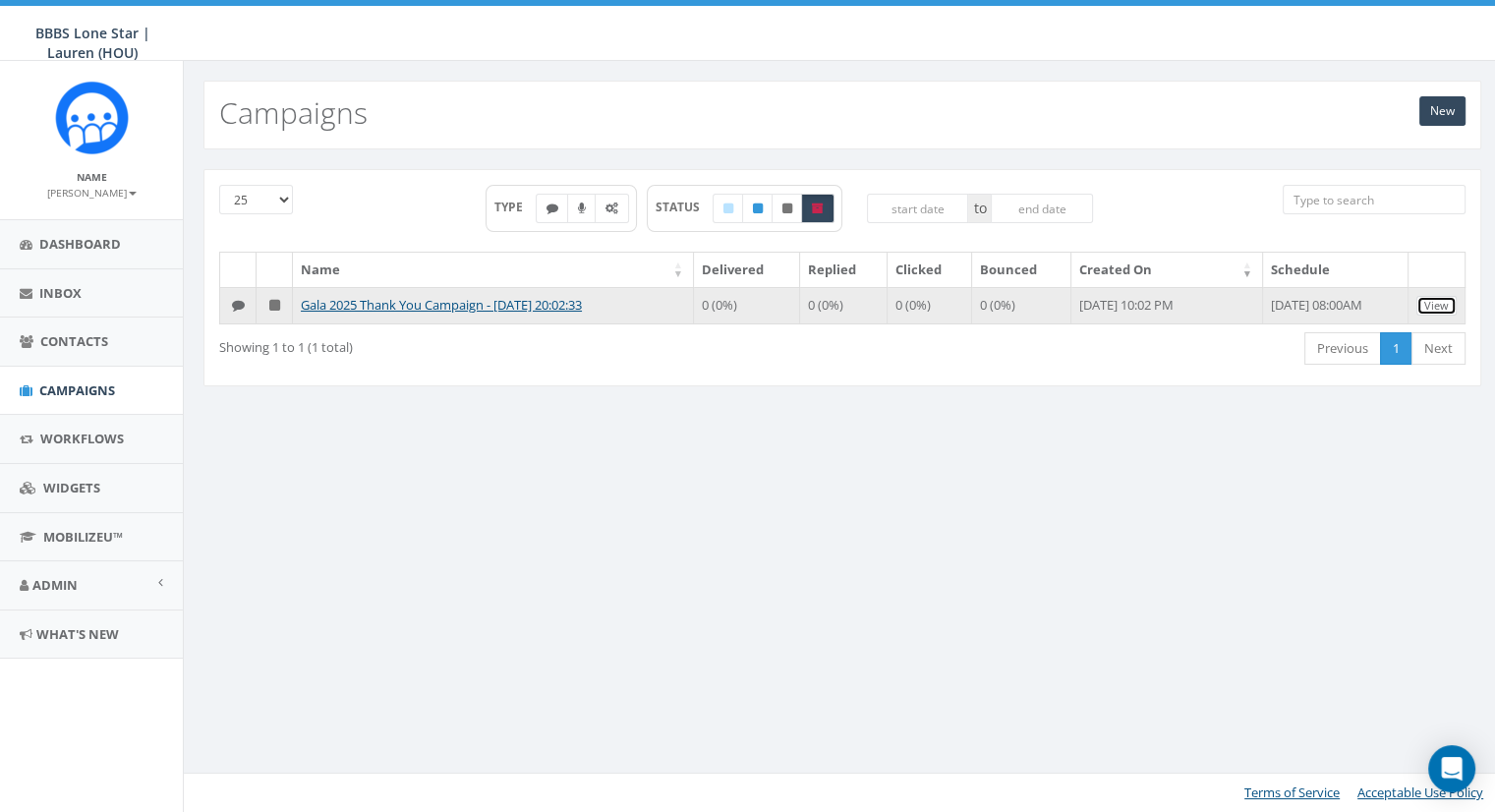
click at [1444, 304] on link "View" at bounding box center [1436, 306] width 41 height 21
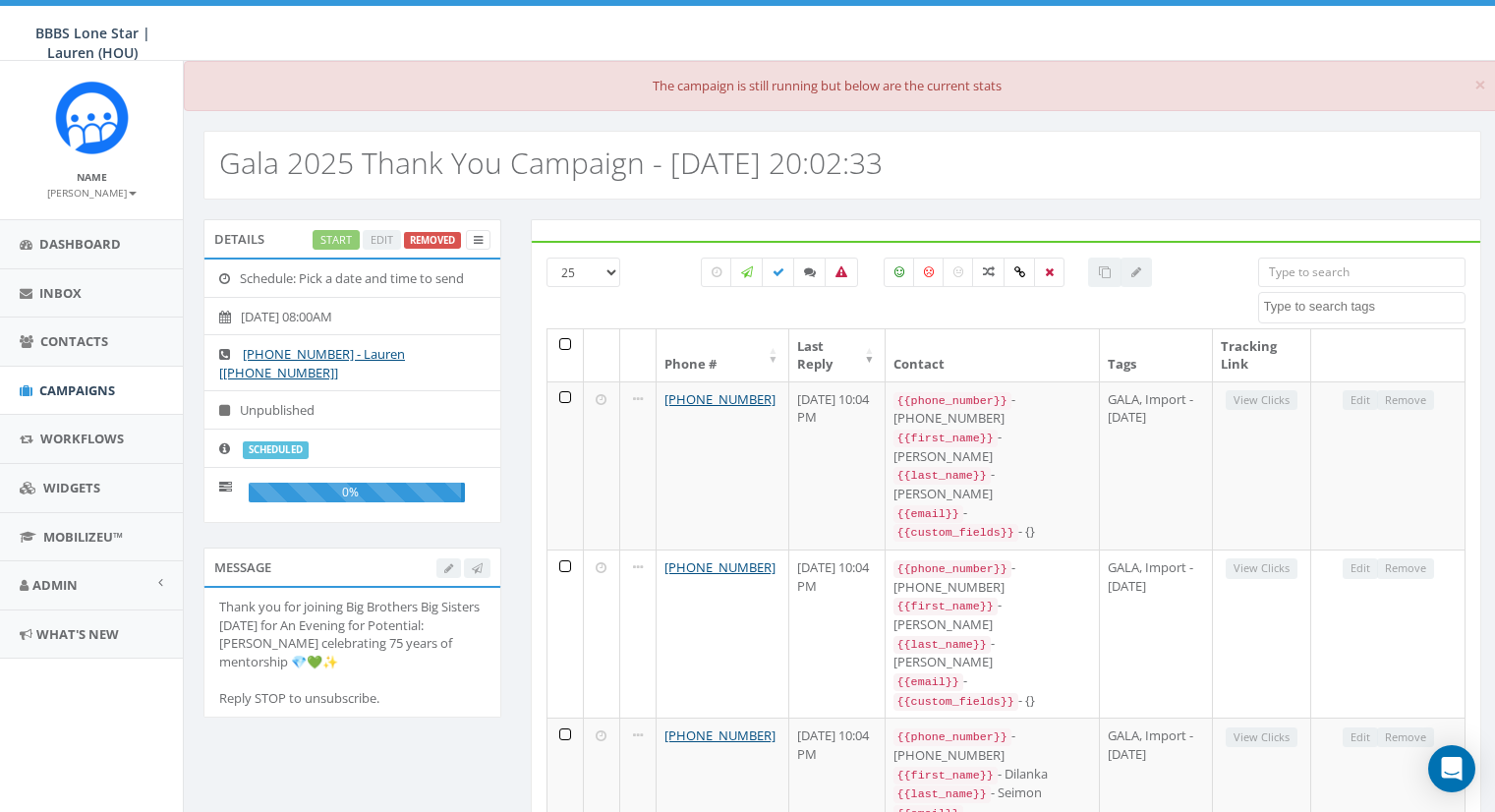
select select
click at [481, 241] on icon at bounding box center [477, 240] width 9 height 11
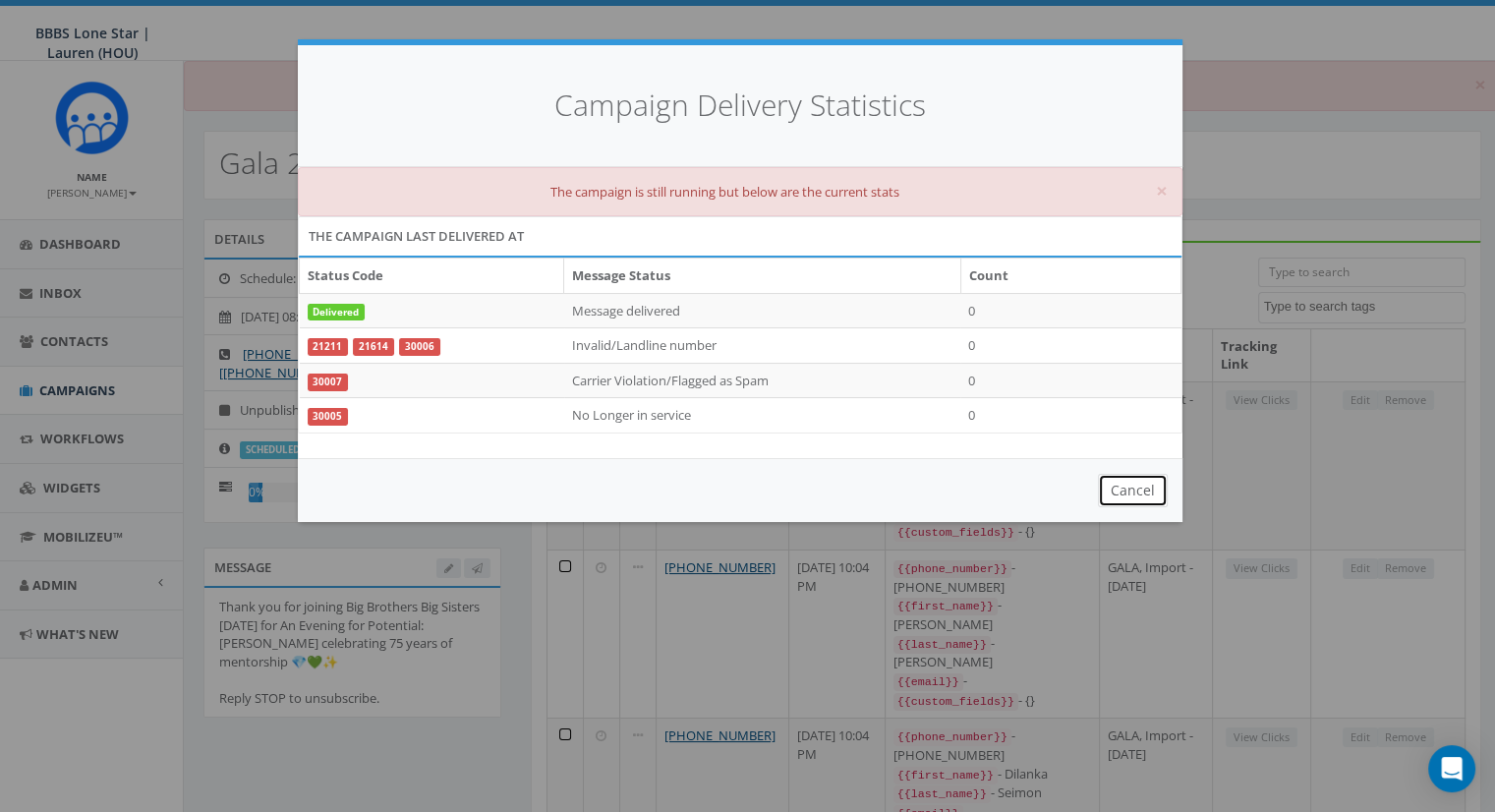
click at [1153, 484] on button "Cancel" at bounding box center [1133, 490] width 69 height 34
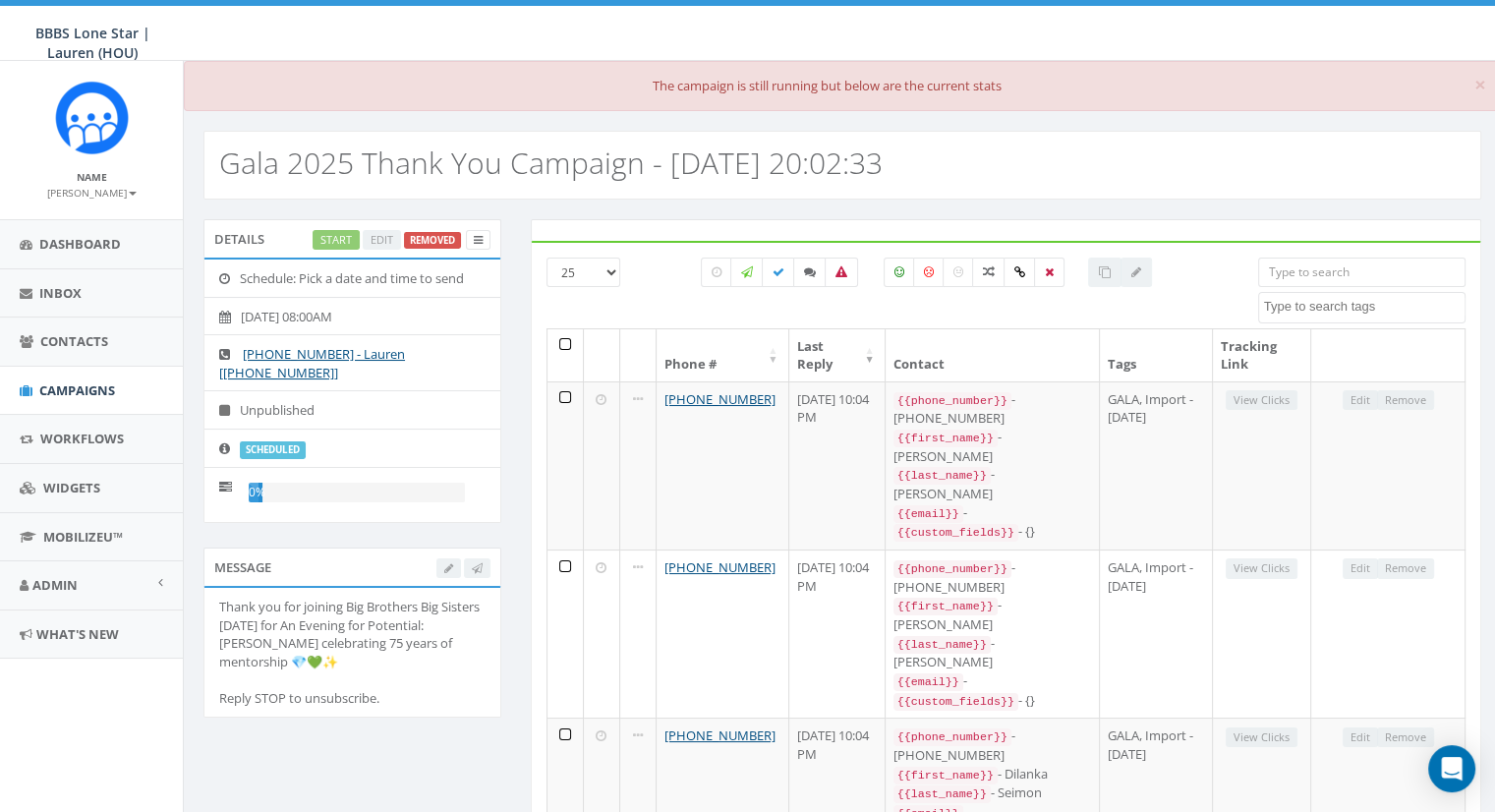
click at [452, 567] on div at bounding box center [464, 568] width 54 height 21
click at [473, 565] on div at bounding box center [464, 568] width 54 height 21
click at [479, 236] on icon at bounding box center [477, 240] width 9 height 11
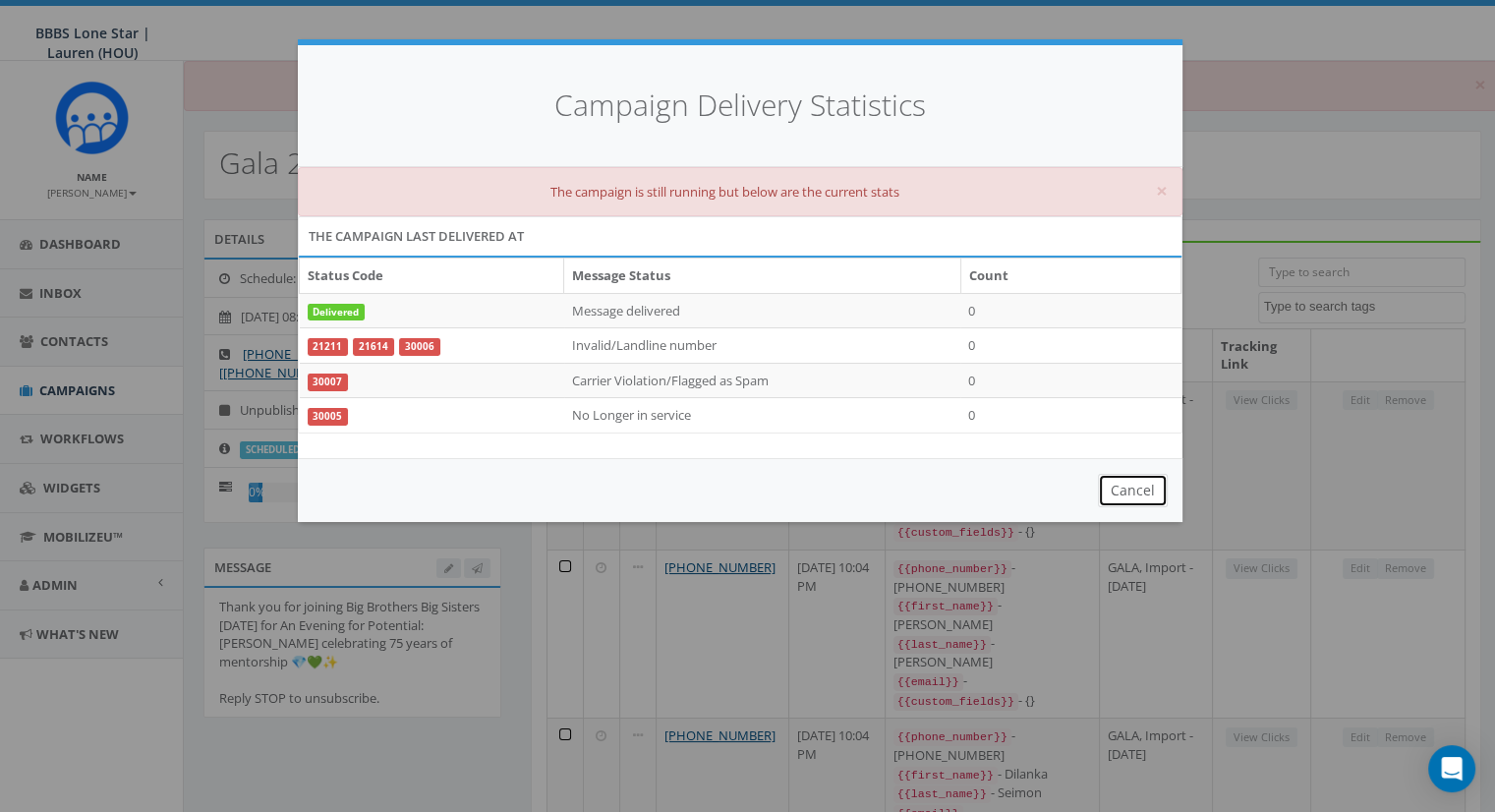
click at [1137, 487] on button "Cancel" at bounding box center [1133, 490] width 69 height 34
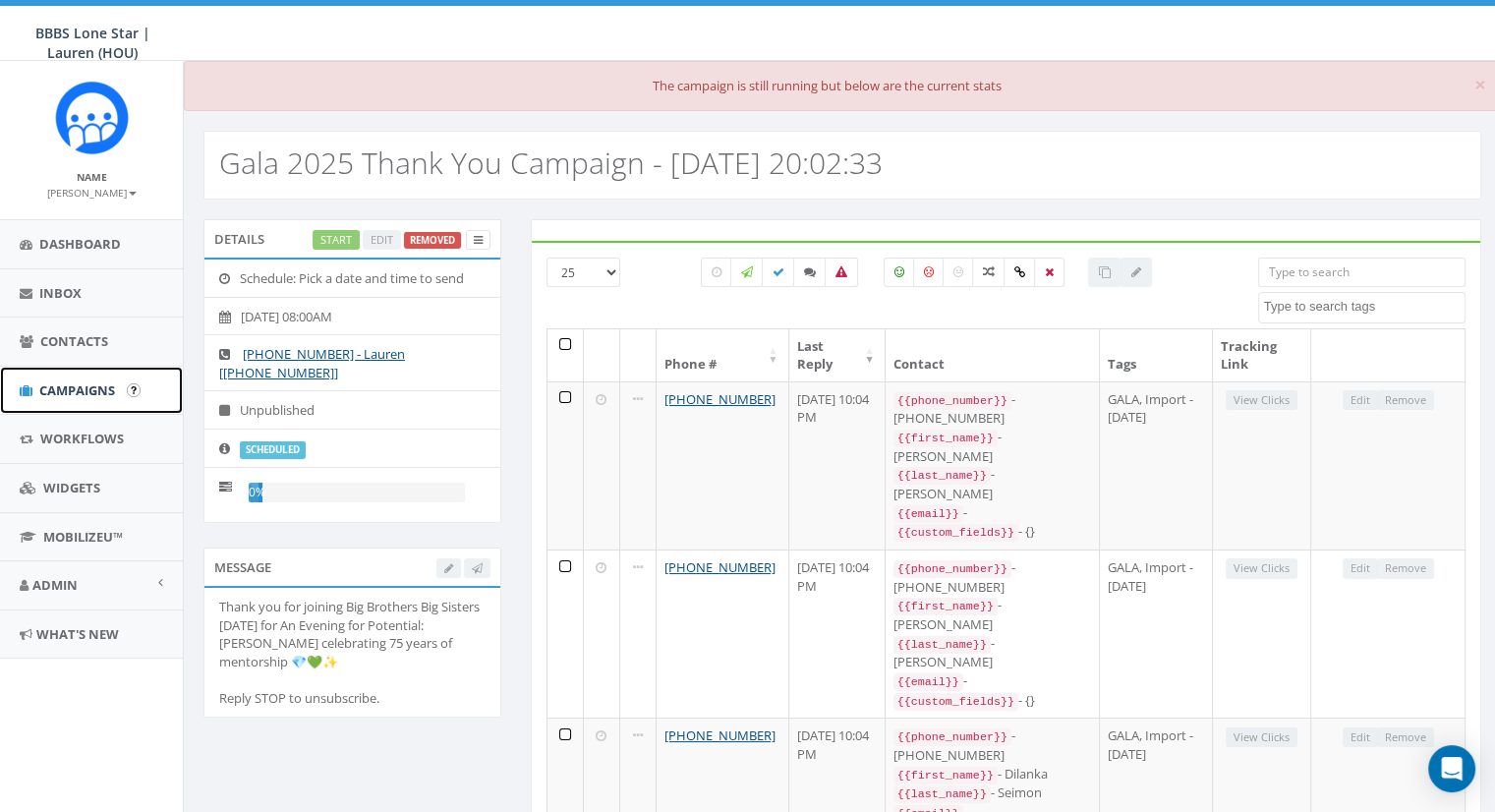
click at [64, 386] on span "Campaigns" at bounding box center [77, 390] width 75 height 18
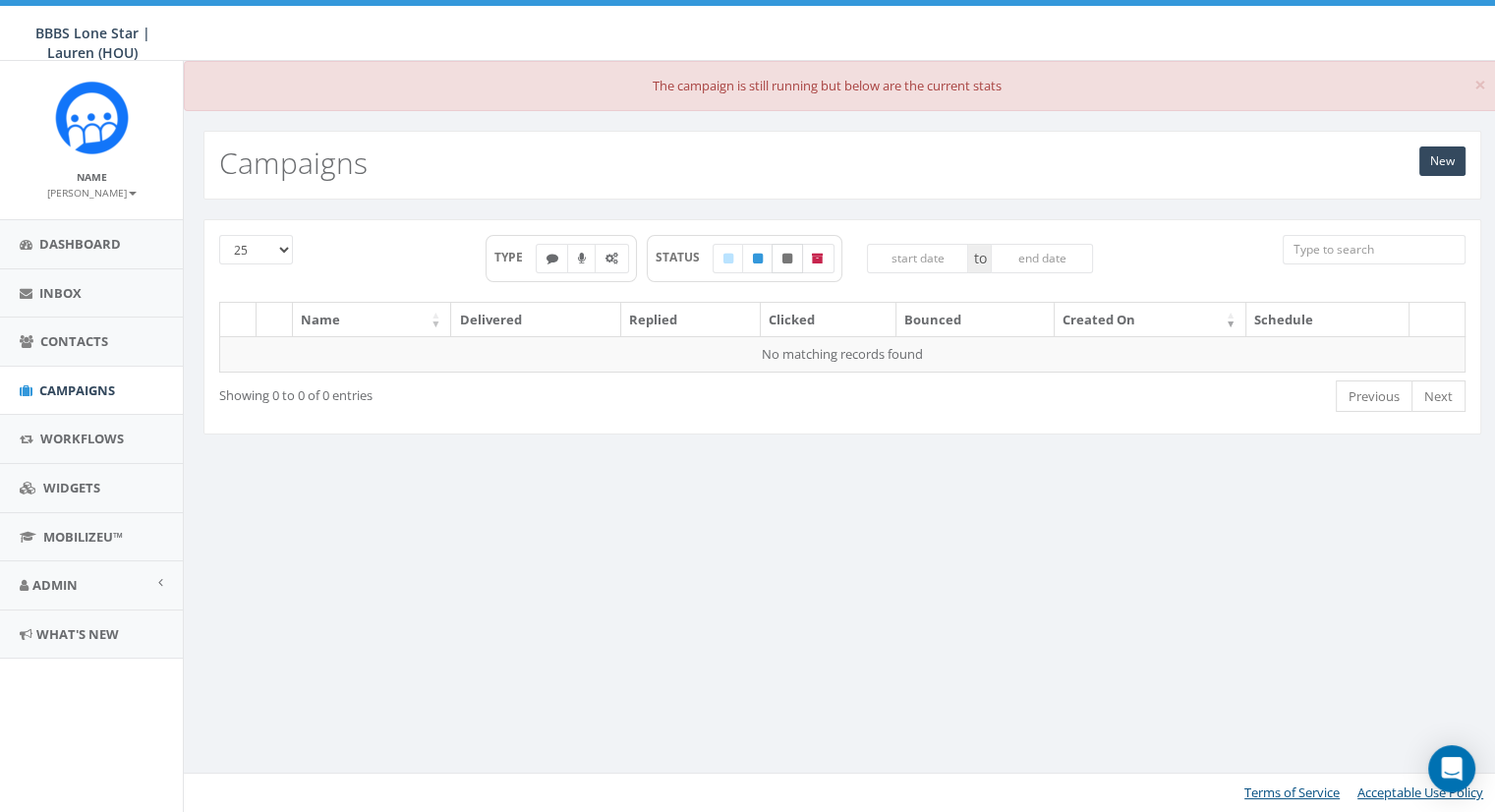
click at [785, 255] on icon at bounding box center [787, 258] width 10 height 12
checkbox input "true"
click at [814, 255] on icon at bounding box center [818, 258] width 12 height 12
checkbox input "true"
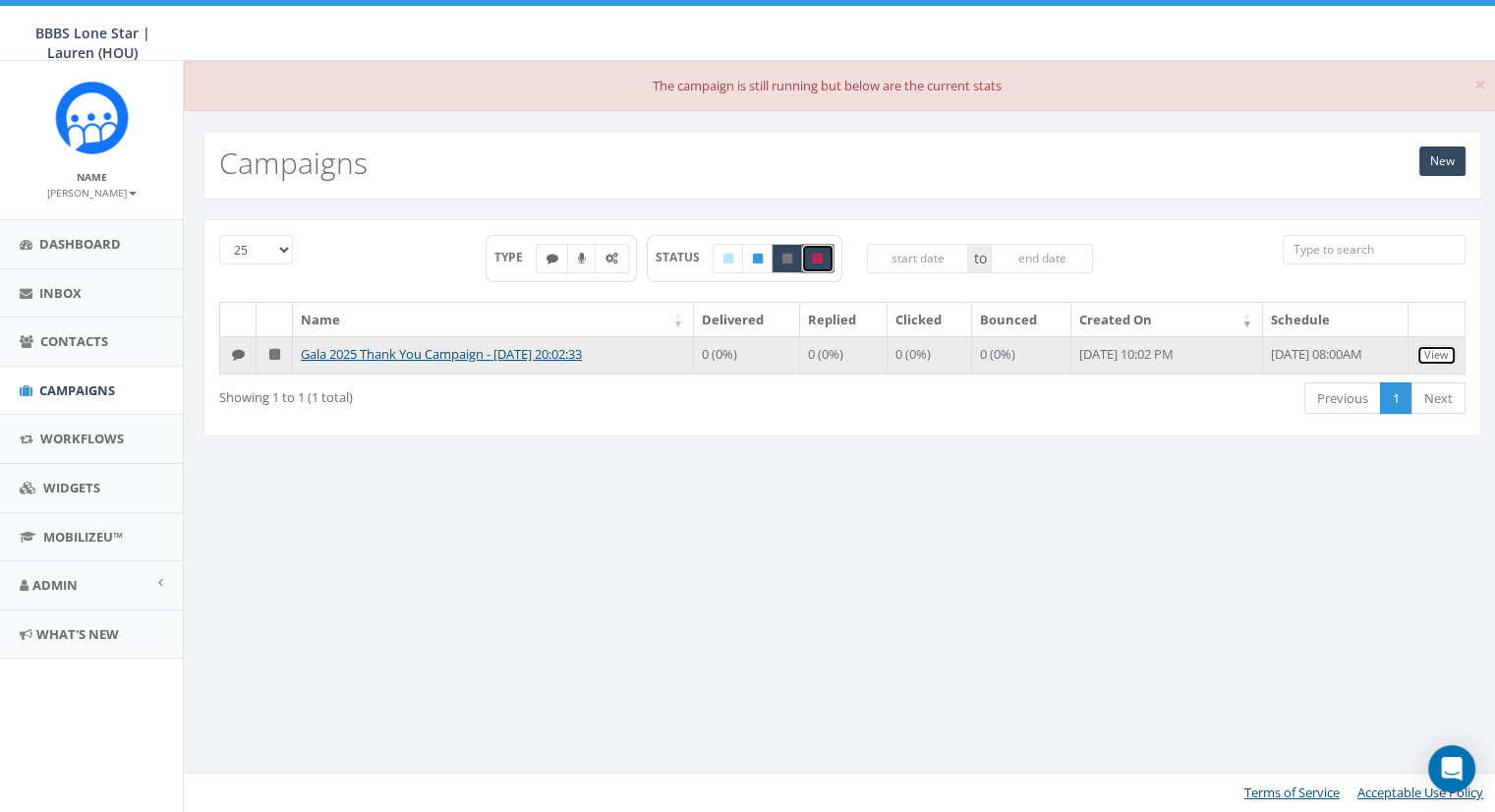
click at [1431, 358] on link "View" at bounding box center [1436, 355] width 41 height 21
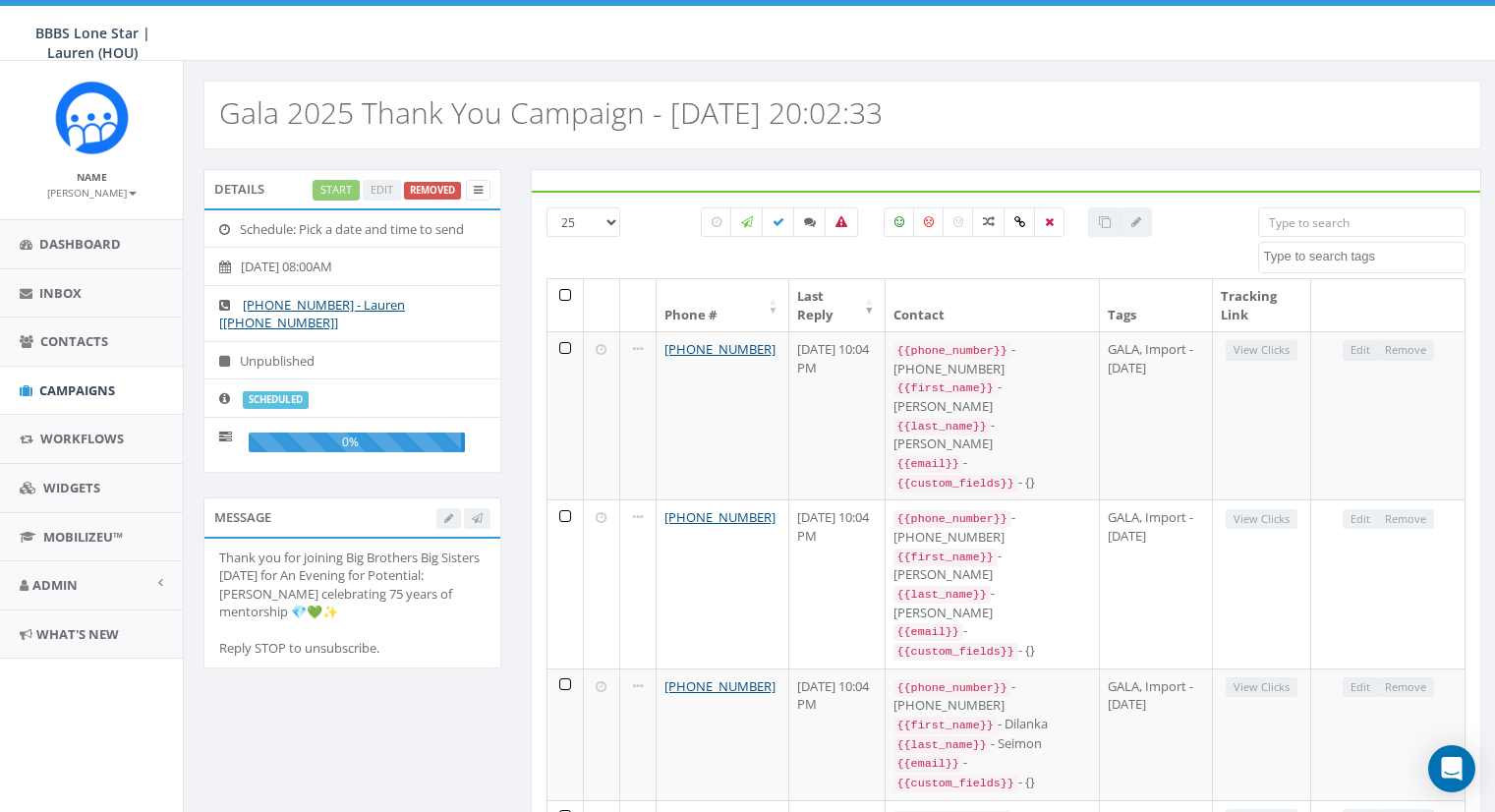
select select
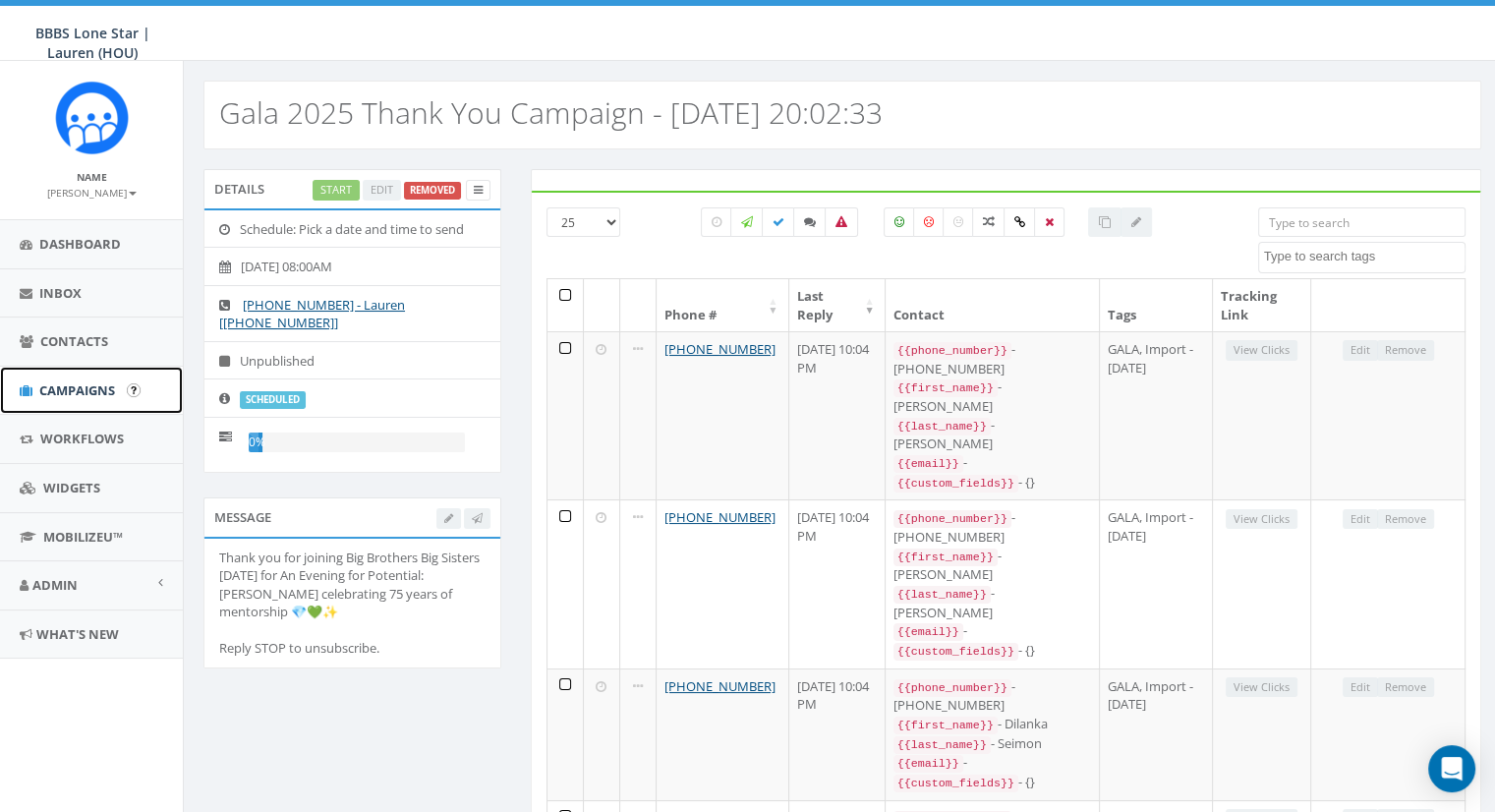
click at [72, 390] on span "Campaigns" at bounding box center [77, 390] width 75 height 18
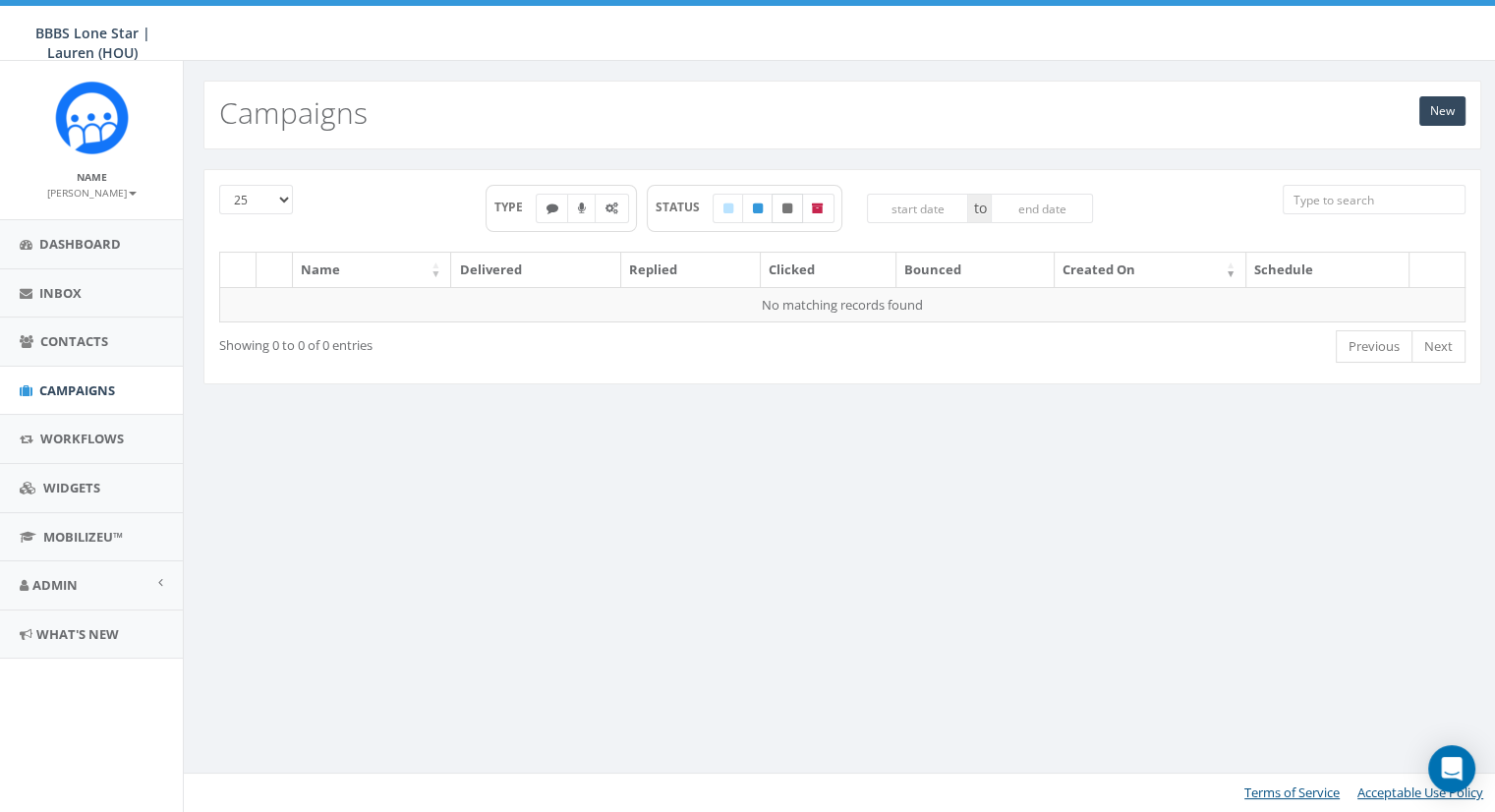
click at [786, 210] on icon at bounding box center [787, 208] width 10 height 12
checkbox input "true"
click at [814, 212] on icon at bounding box center [818, 208] width 12 height 12
checkbox input "true"
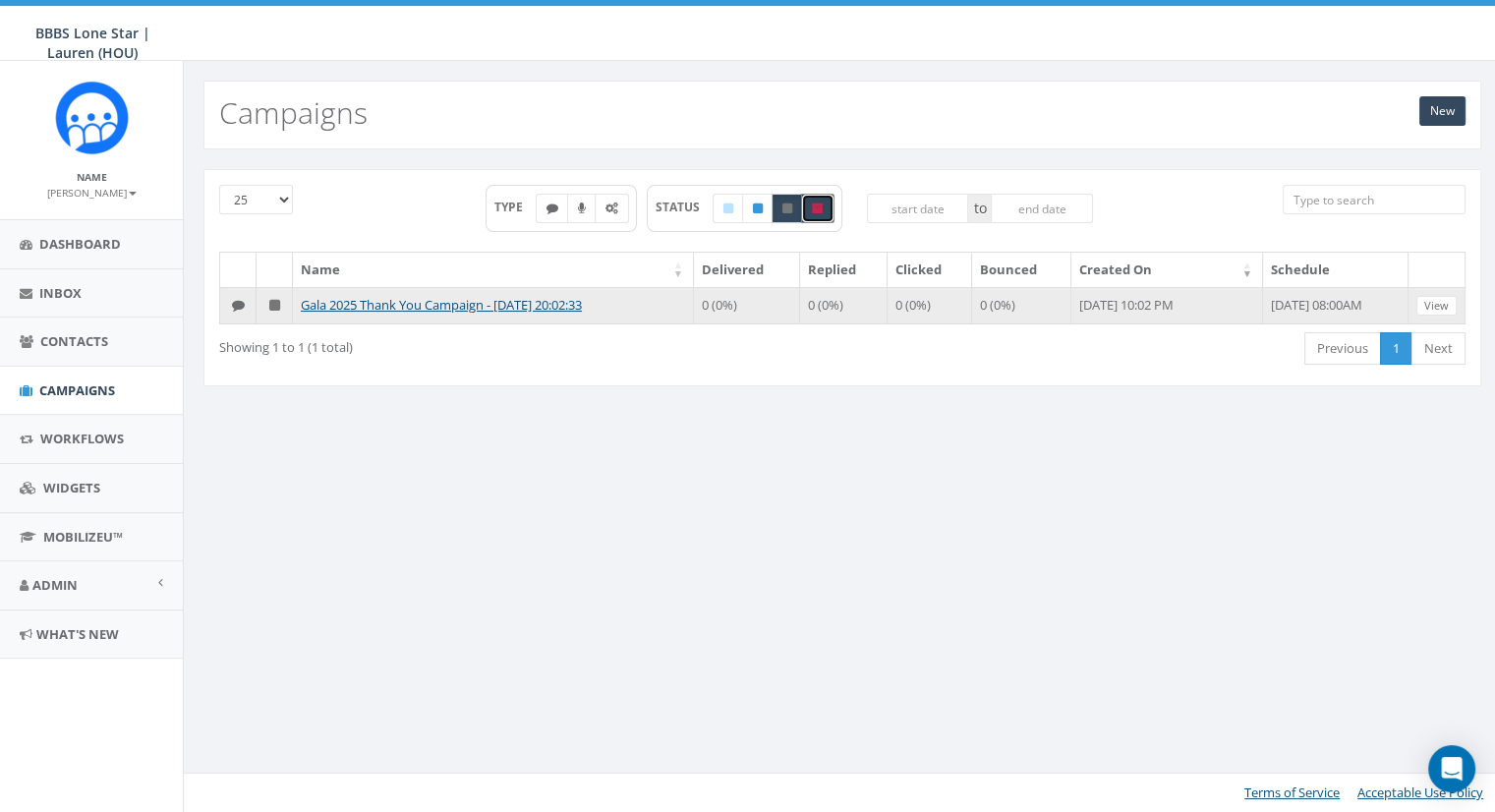
click at [274, 303] on icon at bounding box center [274, 305] width 11 height 13
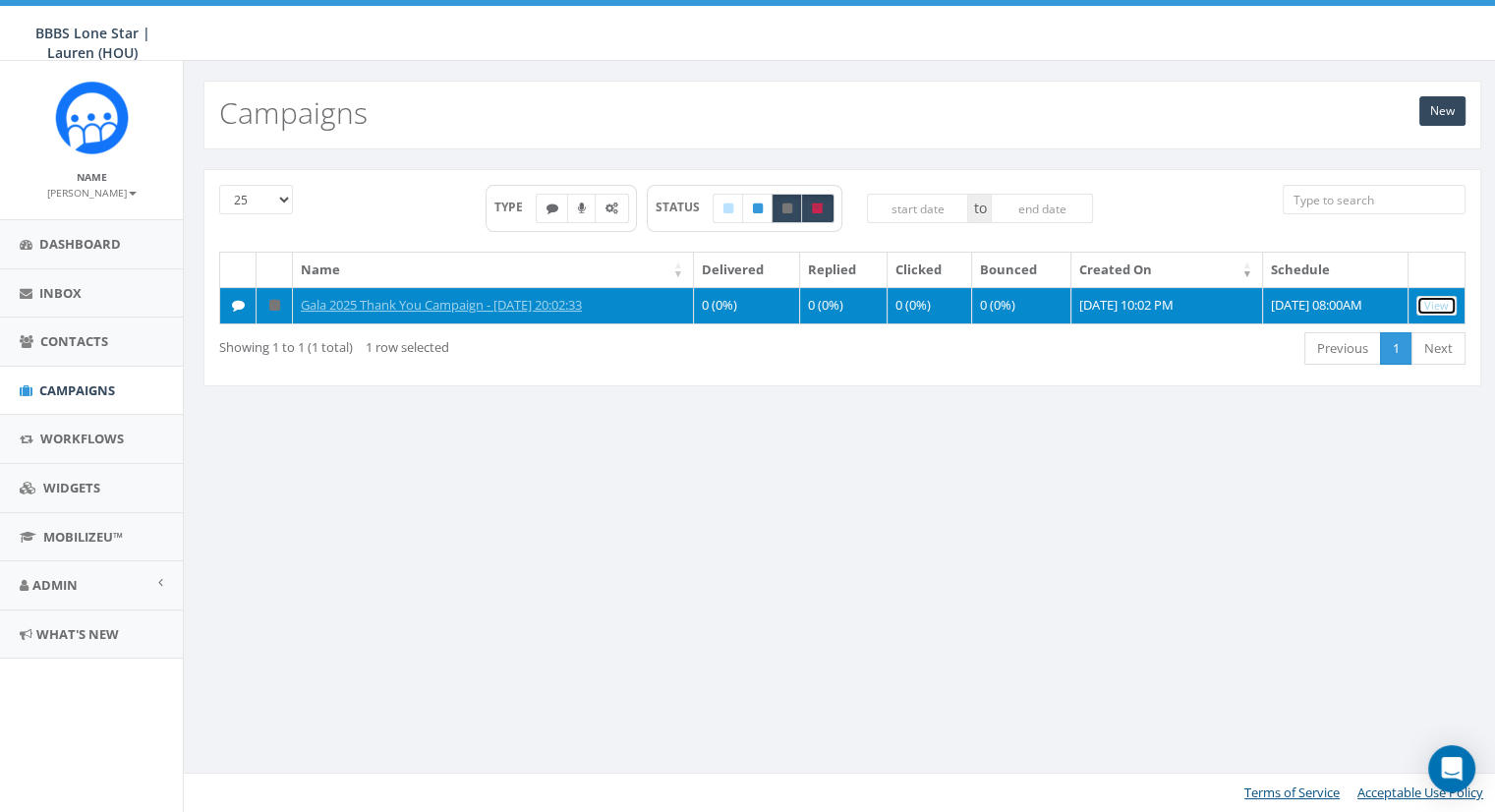
click at [1431, 304] on link "View" at bounding box center [1436, 306] width 41 height 21
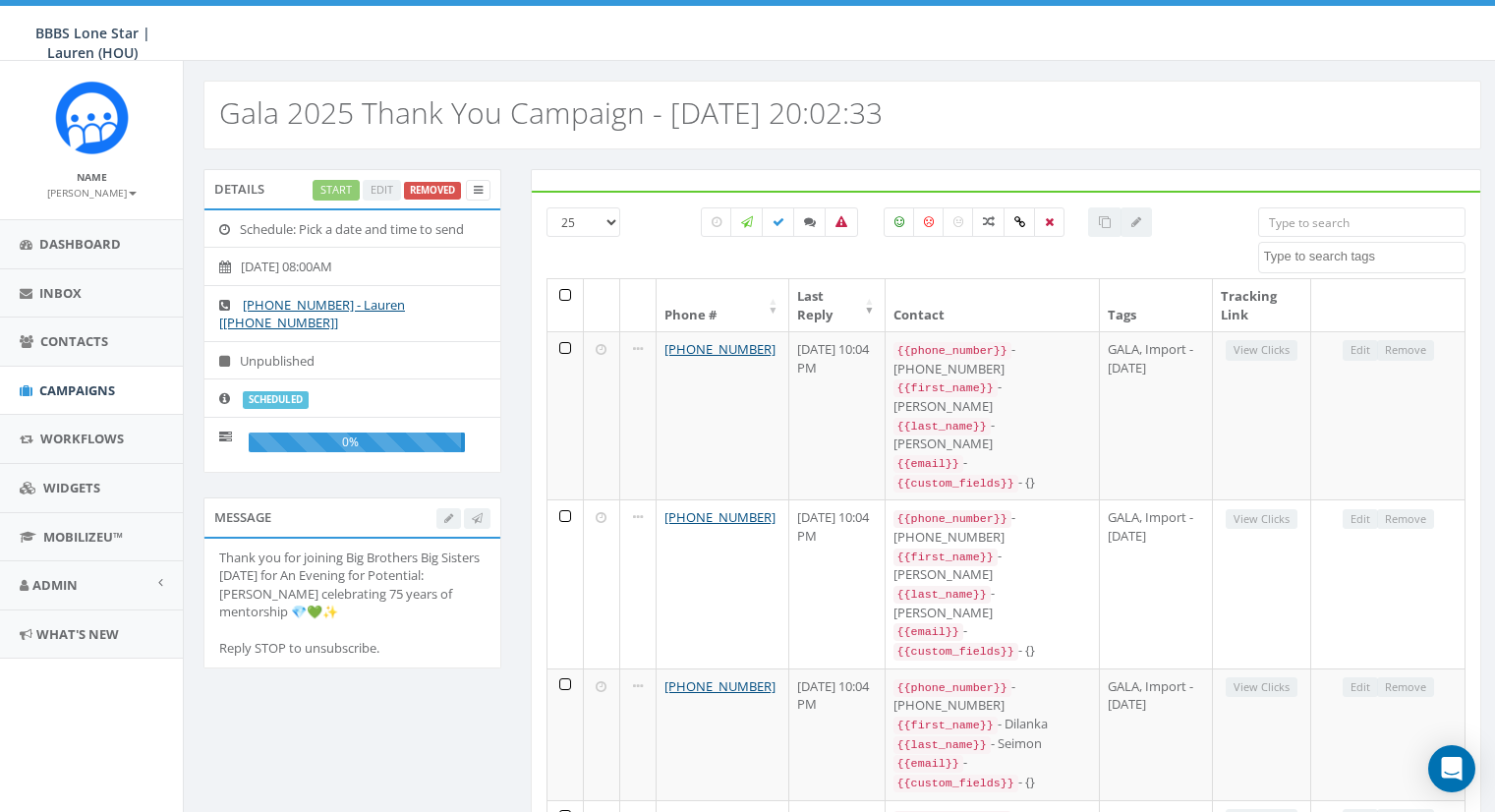
select select
click at [486, 193] on link at bounding box center [477, 190] width 25 height 21
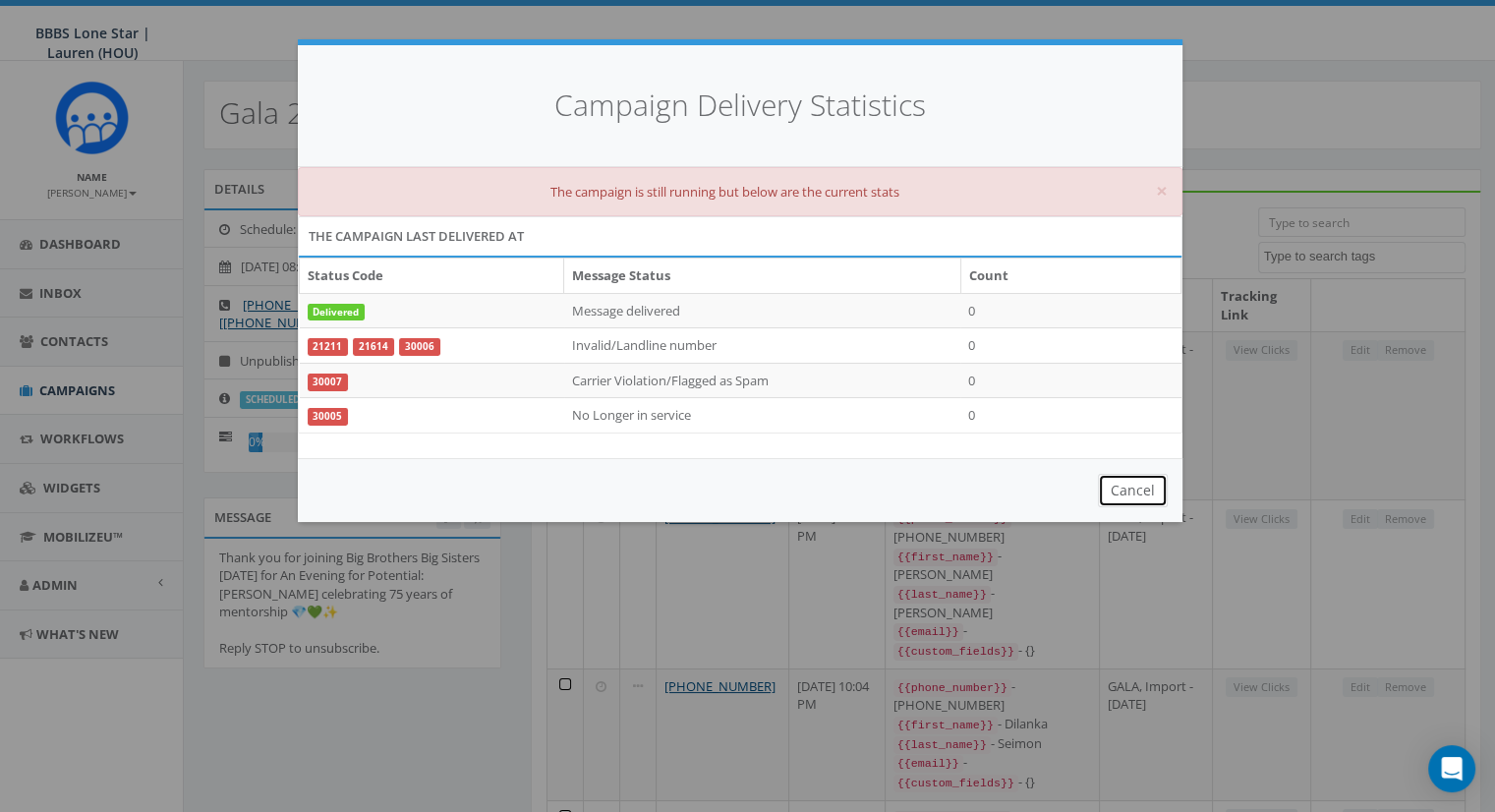
click at [1126, 484] on button "Cancel" at bounding box center [1133, 490] width 69 height 34
